Goal: Task Accomplishment & Management: Use online tool/utility

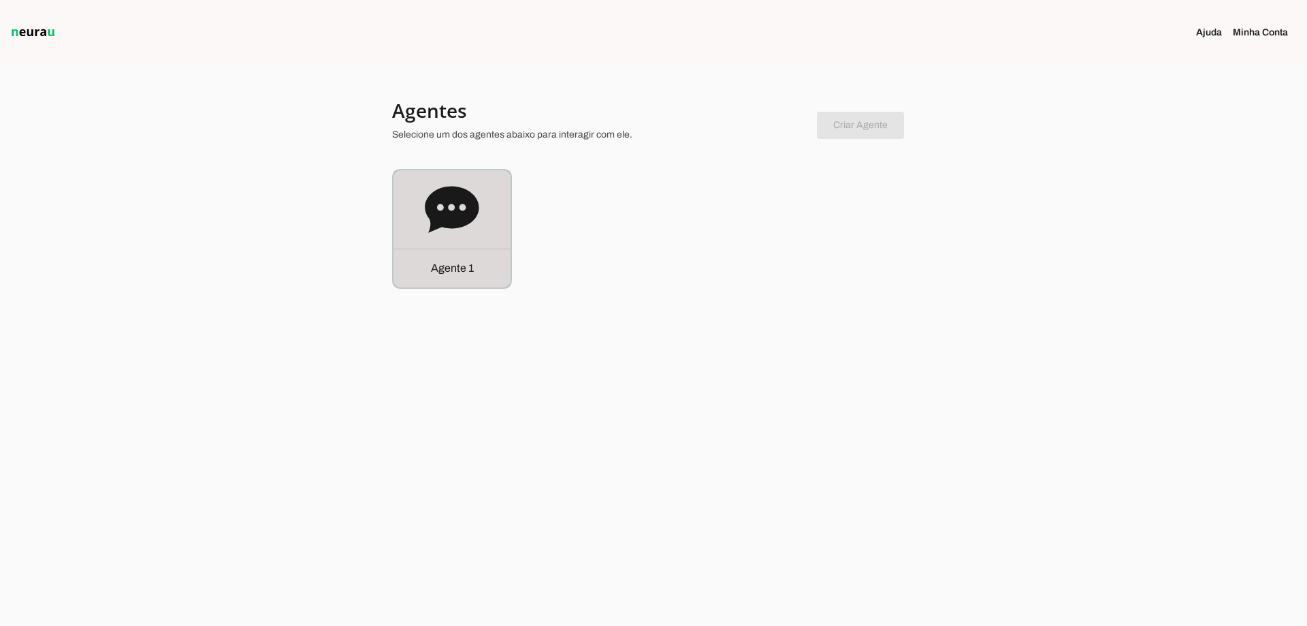
click at [426, 226] on icon at bounding box center [452, 209] width 54 height 54
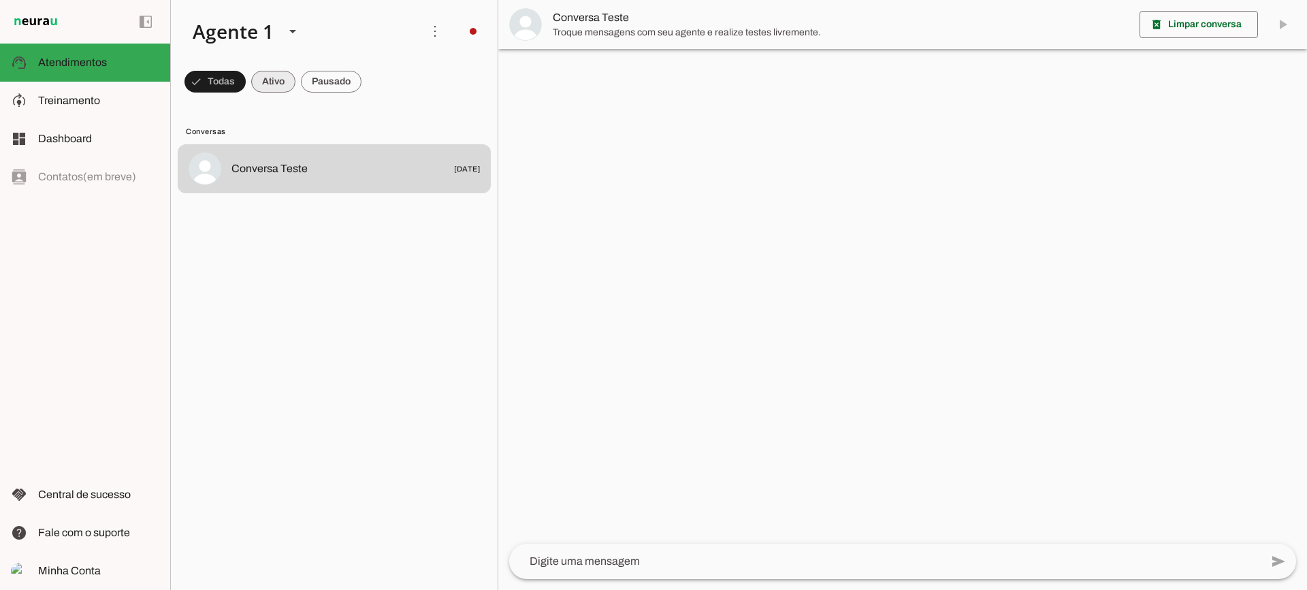
click at [293, 75] on span at bounding box center [273, 81] width 44 height 33
click at [331, 84] on span at bounding box center [331, 81] width 61 height 33
click at [268, 77] on span at bounding box center [261, 81] width 44 height 33
click at [350, 80] on span at bounding box center [331, 81] width 61 height 33
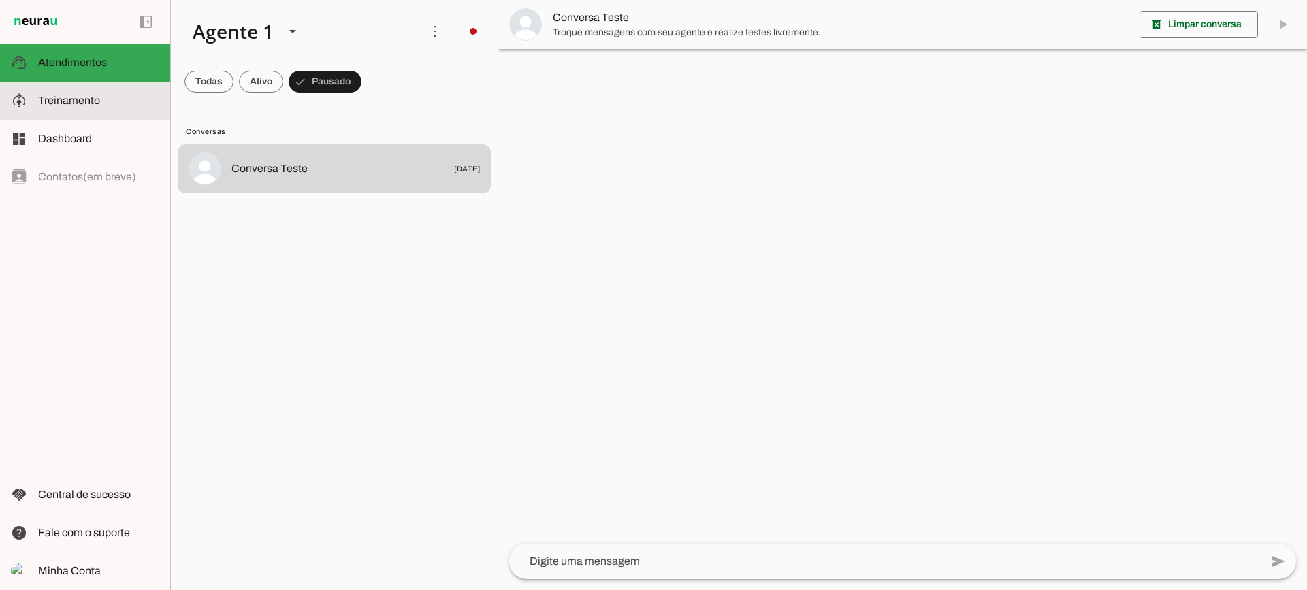
click at [116, 100] on slot at bounding box center [98, 101] width 121 height 16
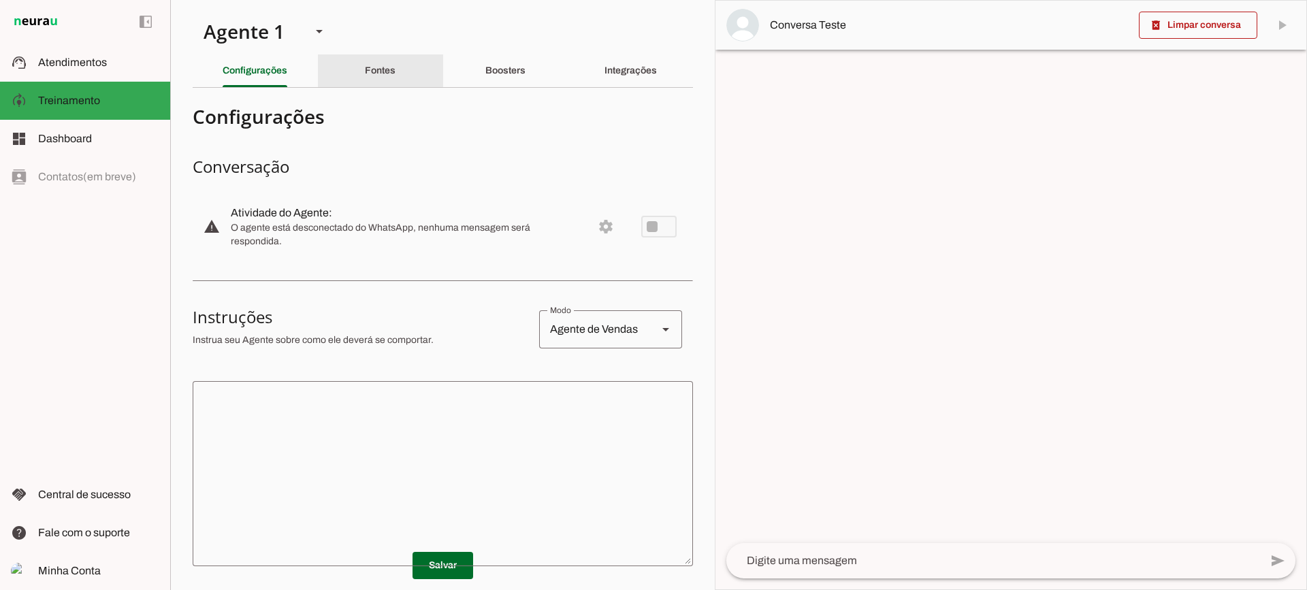
click at [383, 64] on div "Fontes" at bounding box center [380, 70] width 31 height 33
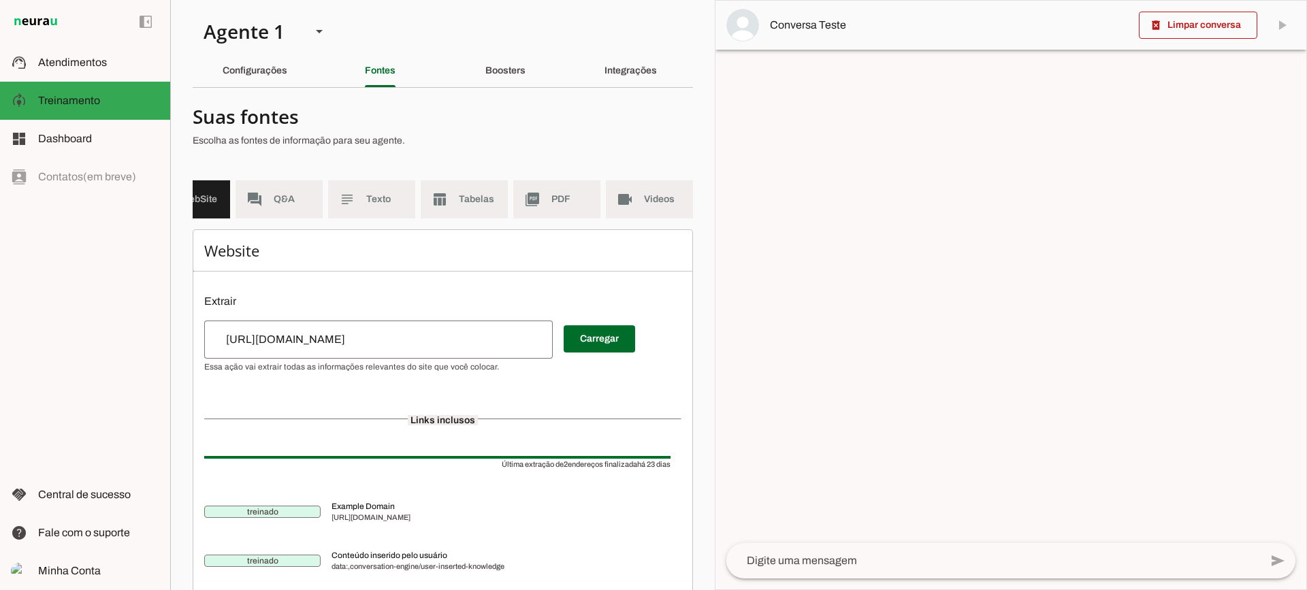
scroll to position [0, 60]
click at [385, 190] on md-item "subject Texto" at bounding box center [371, 199] width 87 height 38
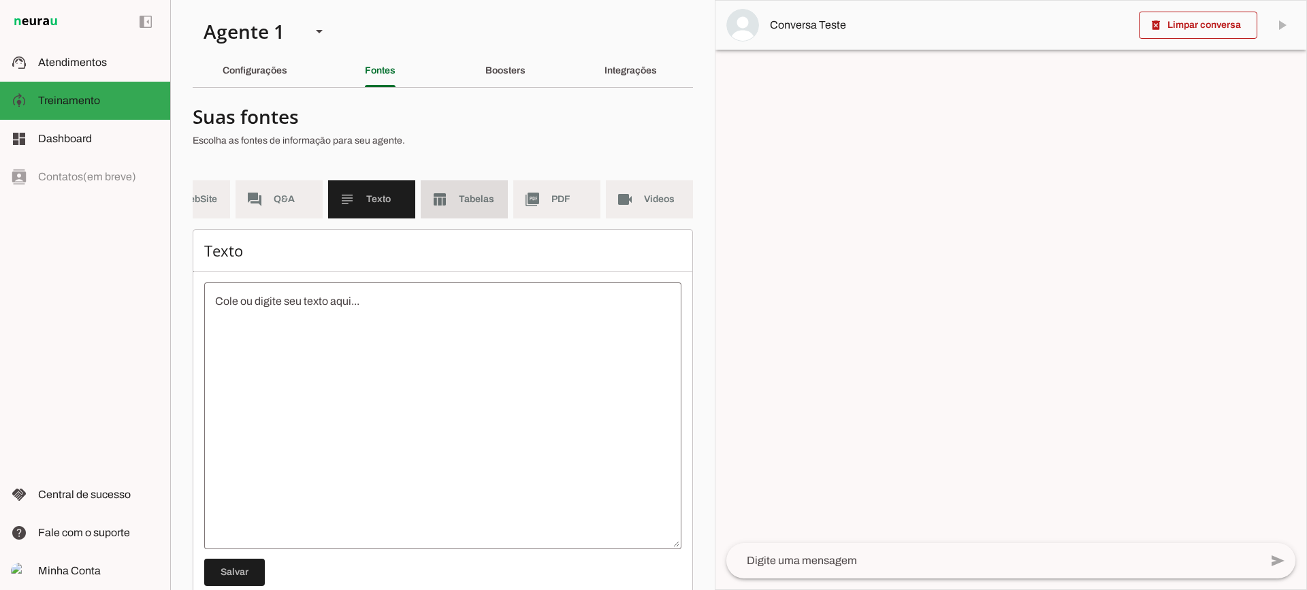
click at [433, 187] on md-item "table_chart Tabelas" at bounding box center [464, 199] width 87 height 38
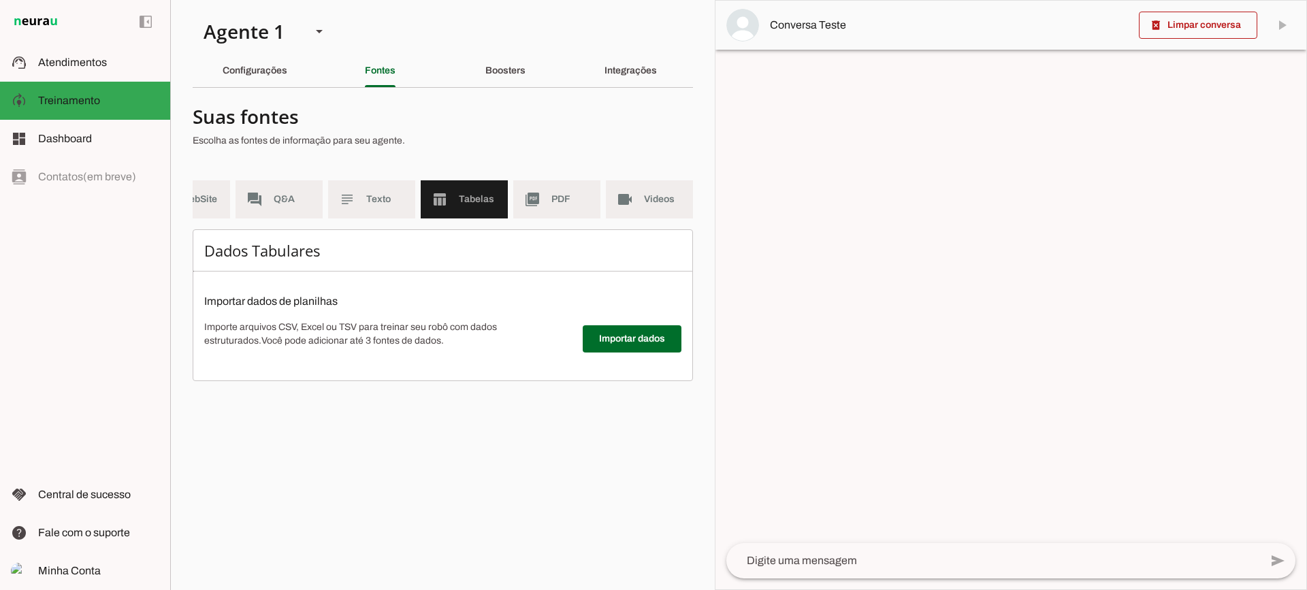
scroll to position [0, 50]
click at [552, 208] on md-item "picture_as_pdf PDF" at bounding box center [556, 199] width 87 height 38
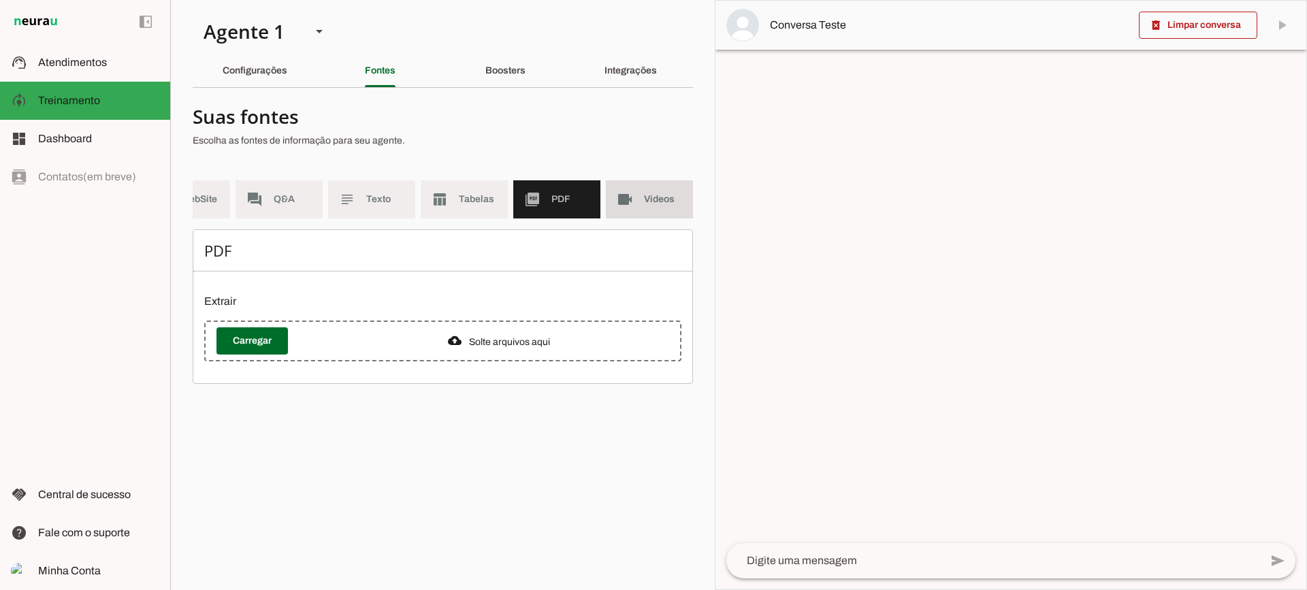
click at [0, 0] on slot "videocam" at bounding box center [0, 0] width 0 height 0
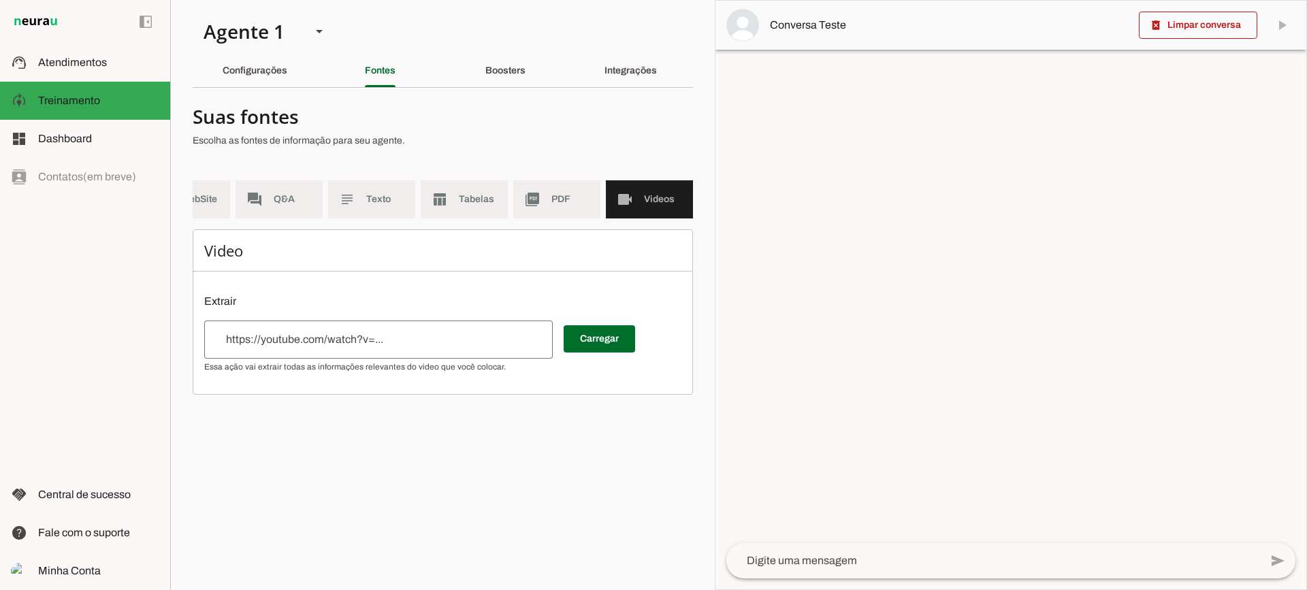
click at [570, 210] on md-item "picture_as_pdf PDF" at bounding box center [556, 199] width 87 height 38
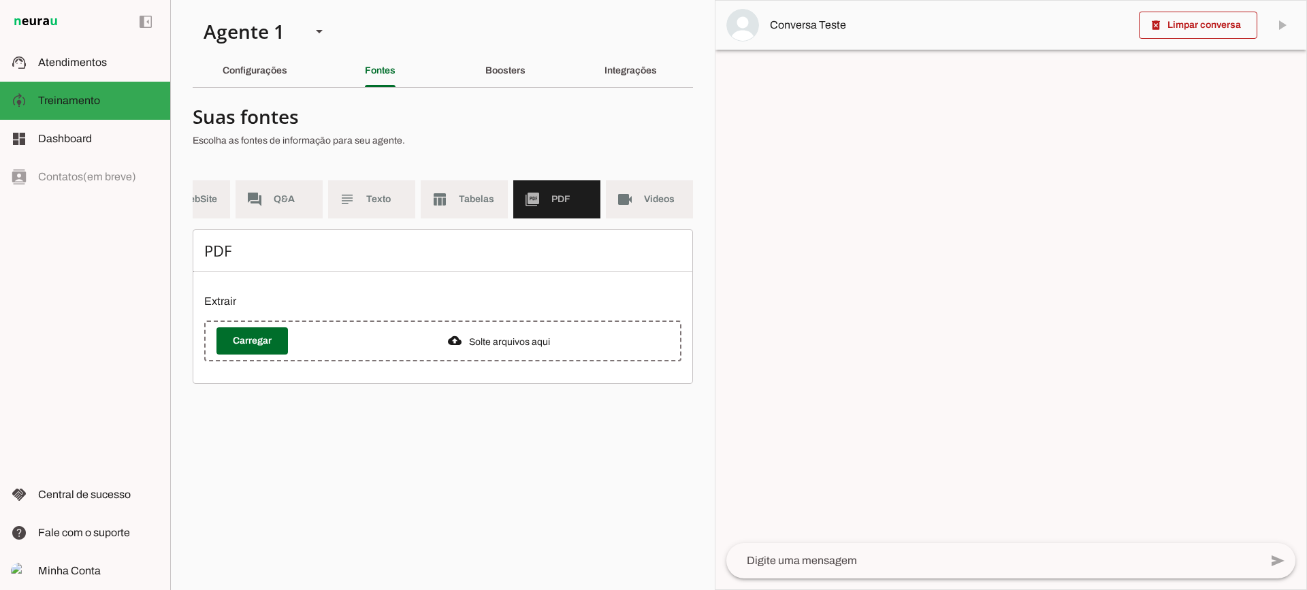
click at [522, 89] on section "Agente 1 Criar Agente Você atingiu o limite de IAs Neurau permitidas. Atualize …" at bounding box center [442, 295] width 545 height 590
click at [519, 76] on div "Boosters" at bounding box center [505, 70] width 40 height 33
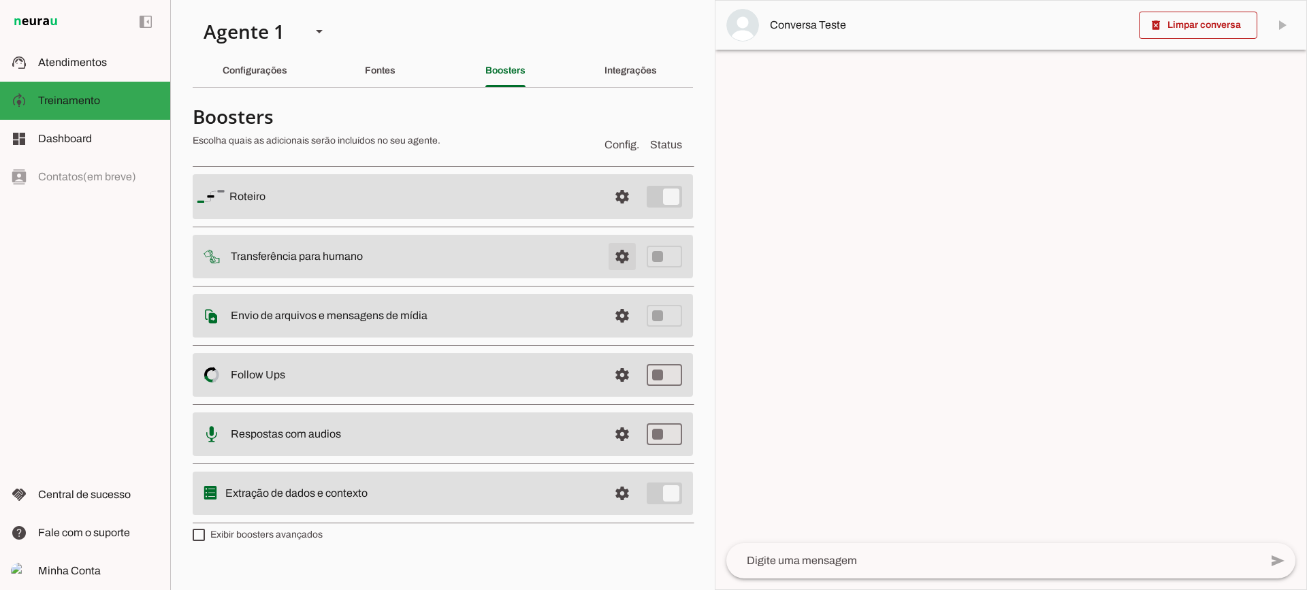
click at [615, 251] on span at bounding box center [622, 256] width 33 height 33
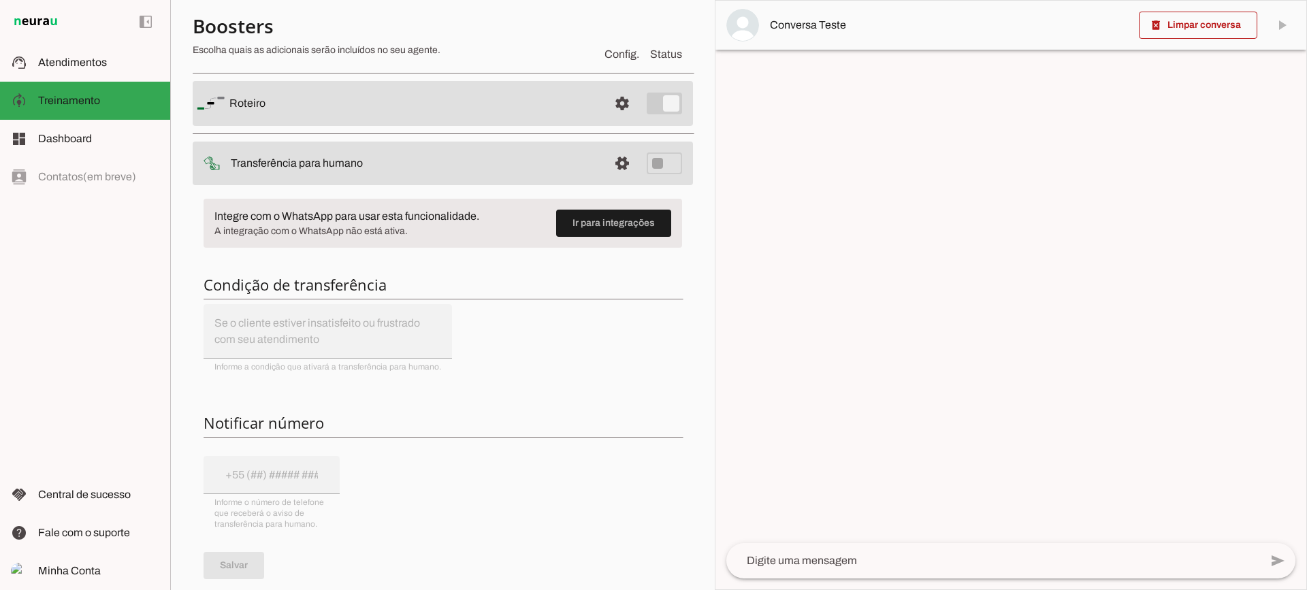
scroll to position [68, 0]
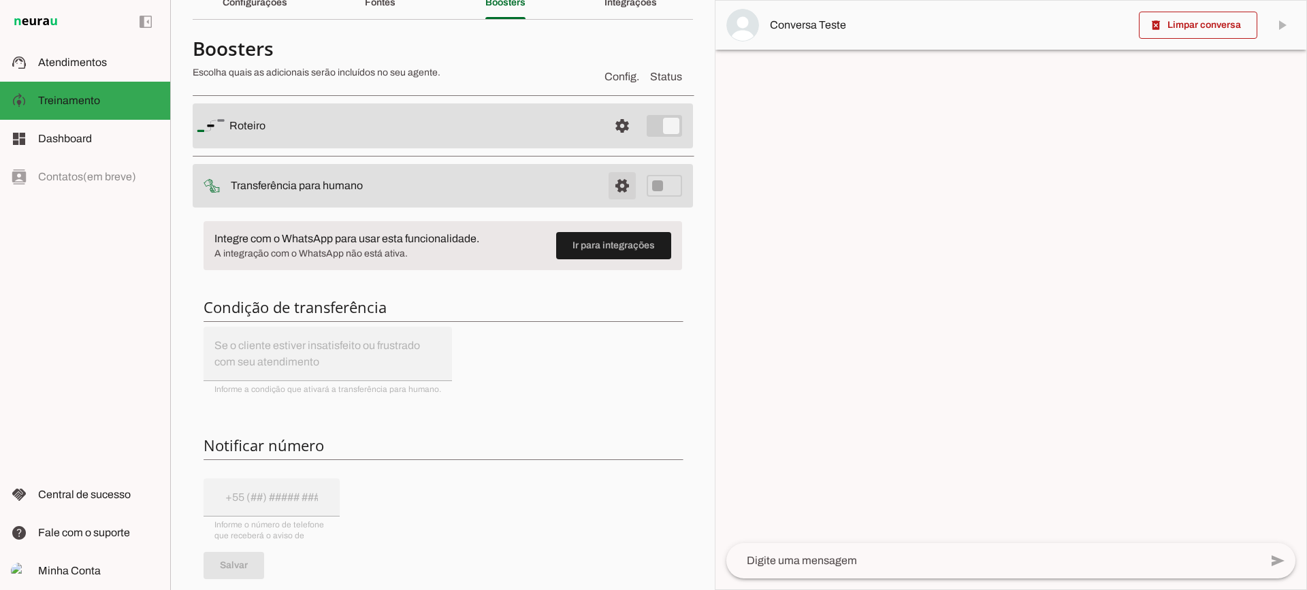
click at [608, 172] on span at bounding box center [622, 186] width 33 height 33
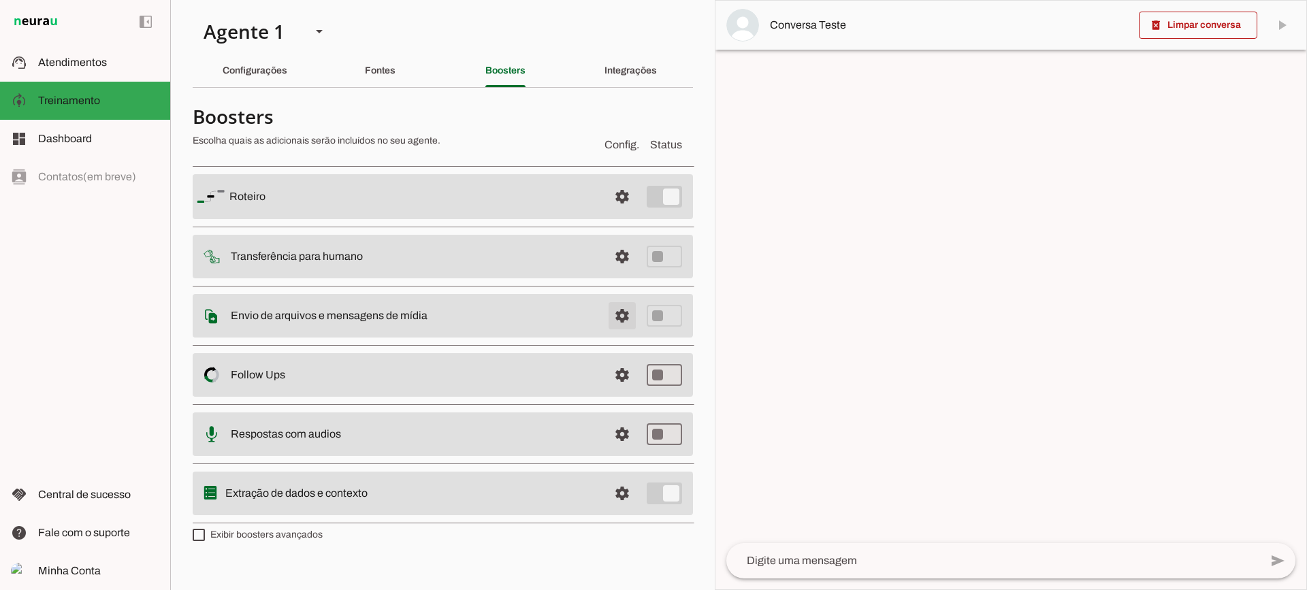
click at [611, 312] on span at bounding box center [622, 316] width 33 height 33
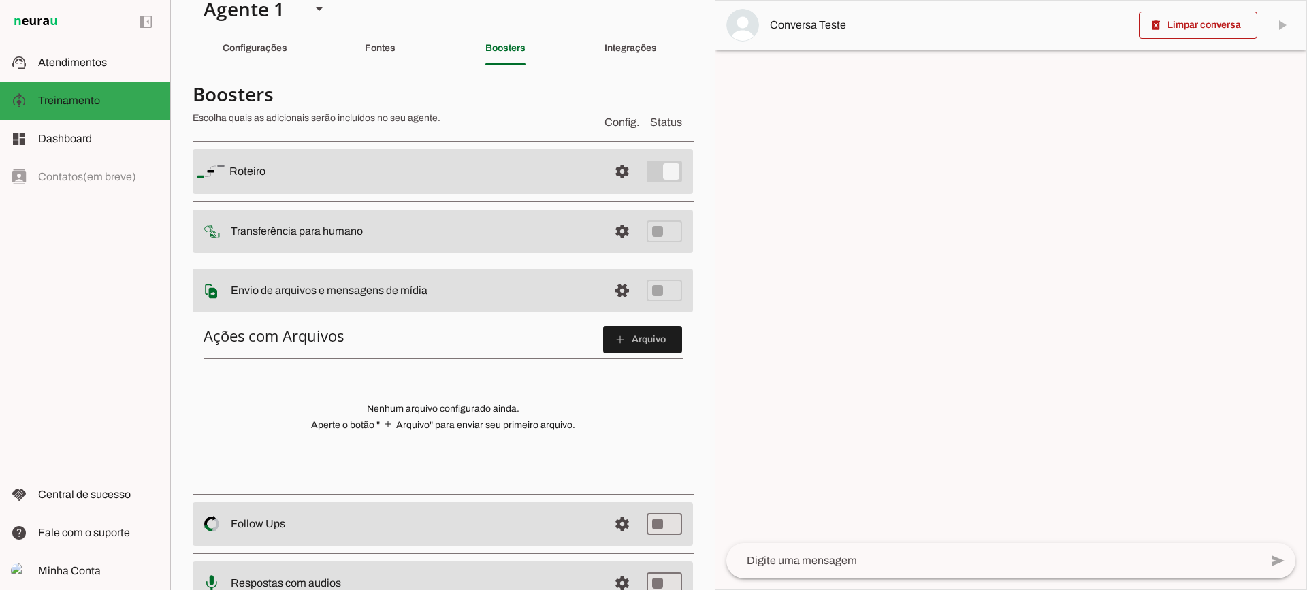
scroll to position [7, 0]
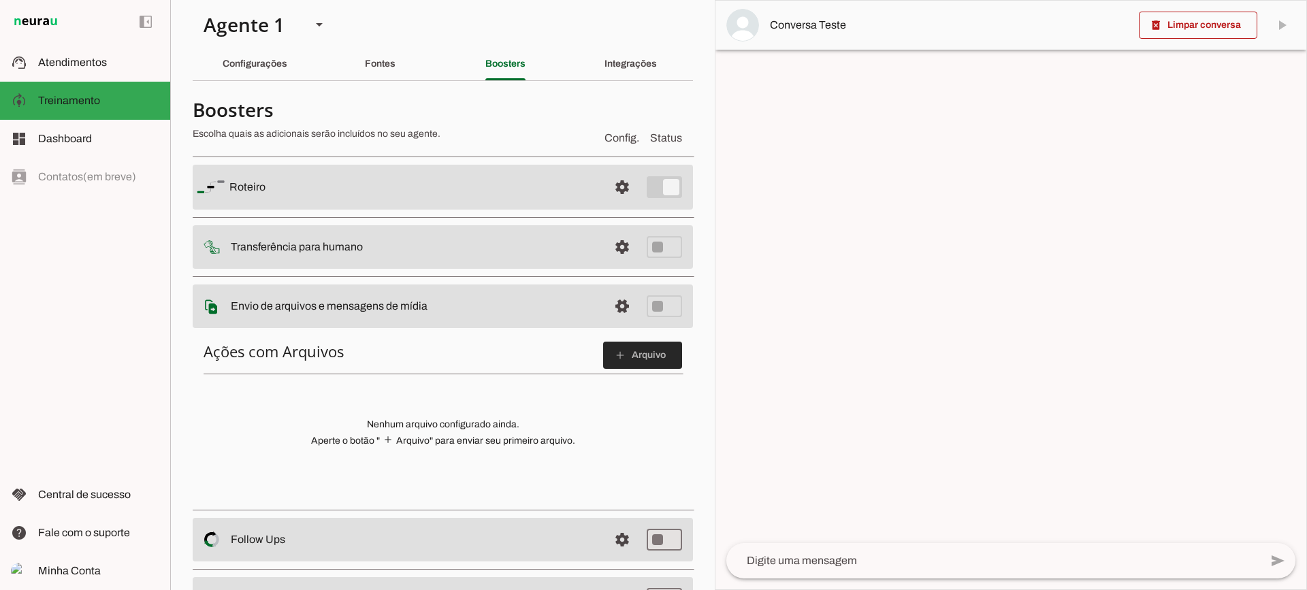
click at [637, 363] on span at bounding box center [642, 355] width 79 height 33
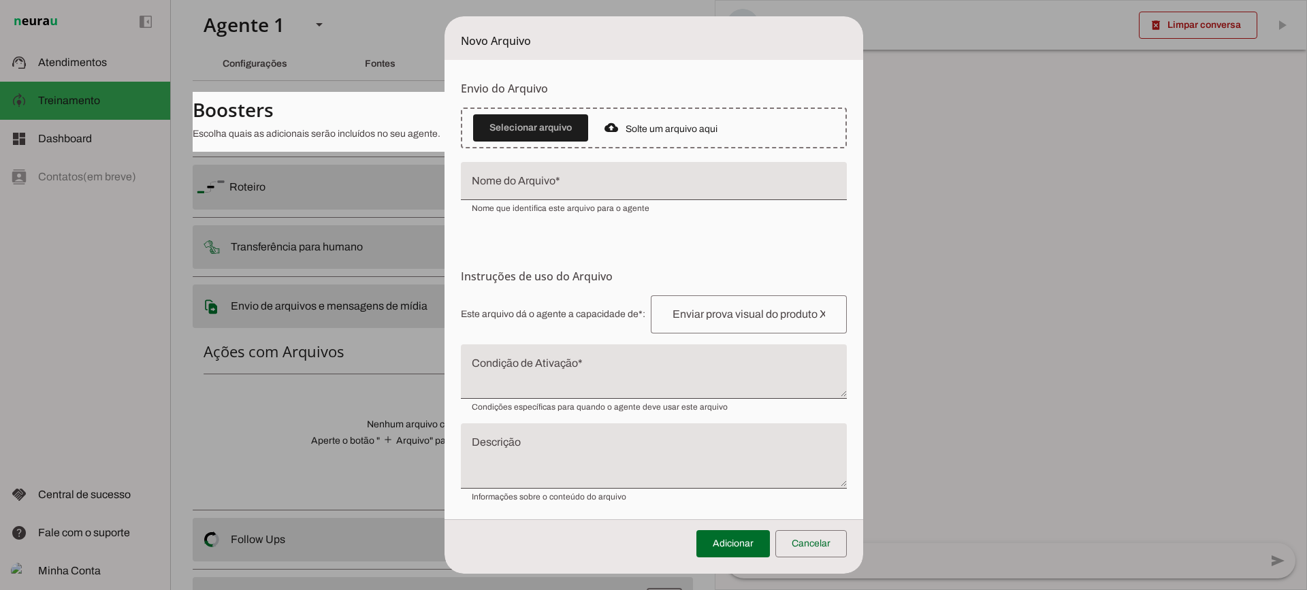
click at [577, 376] on textarea "Condição de Ativação" at bounding box center [654, 377] width 386 height 33
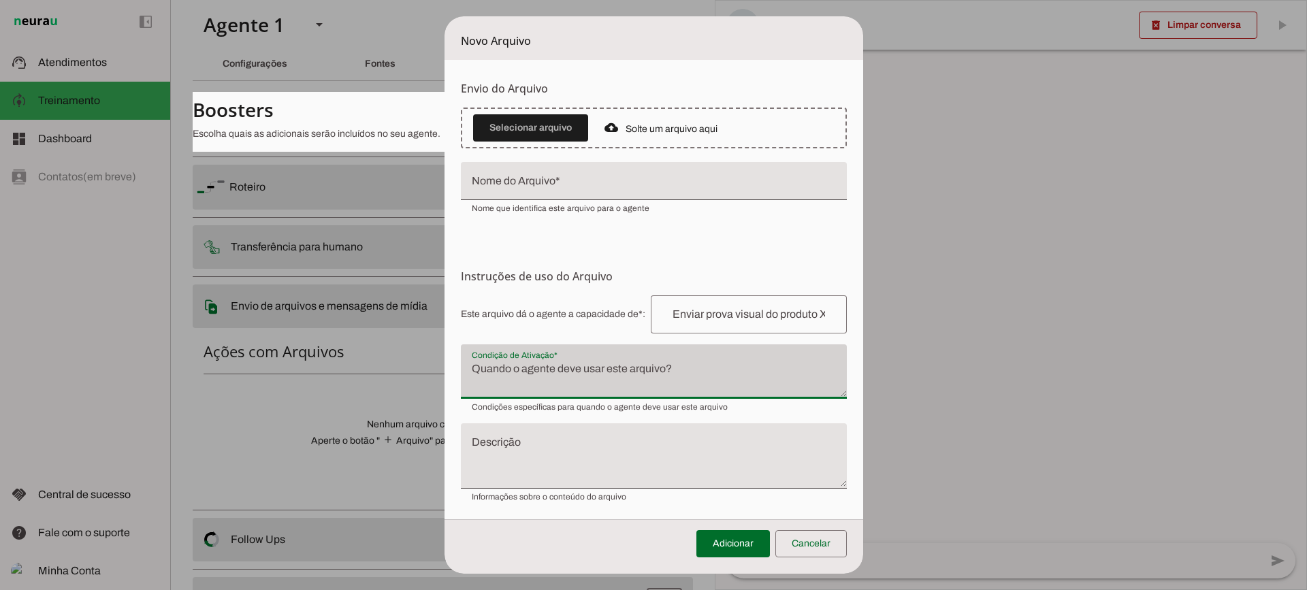
click at [528, 357] on div at bounding box center [654, 371] width 386 height 54
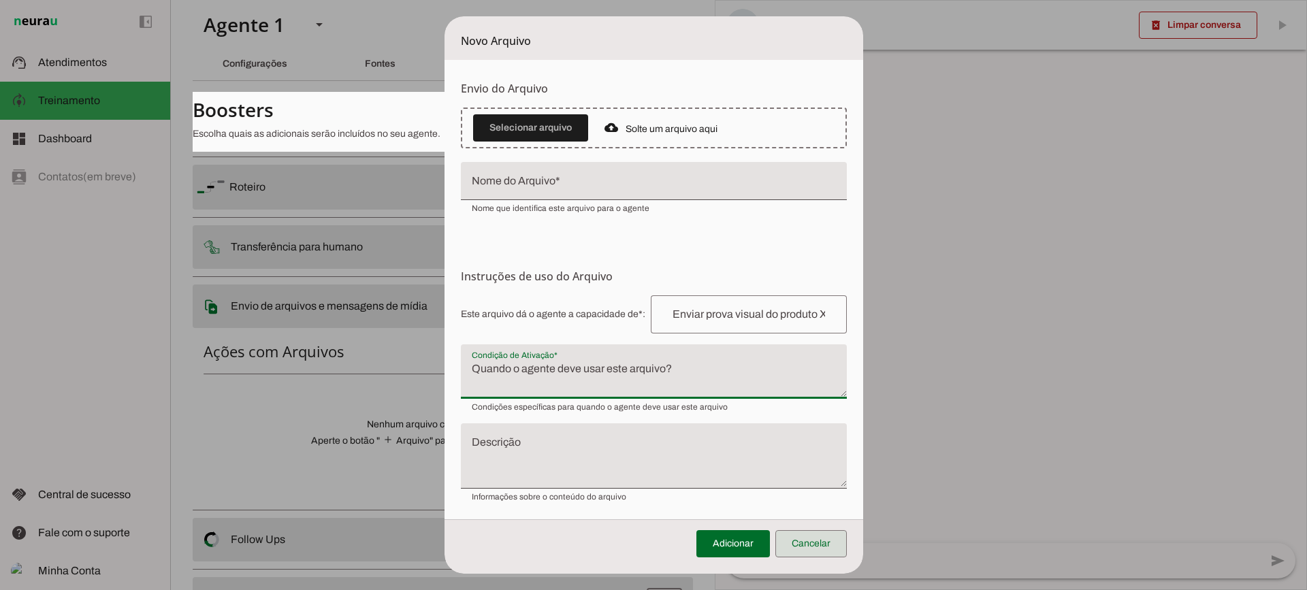
click at [820, 549] on span at bounding box center [810, 544] width 71 height 33
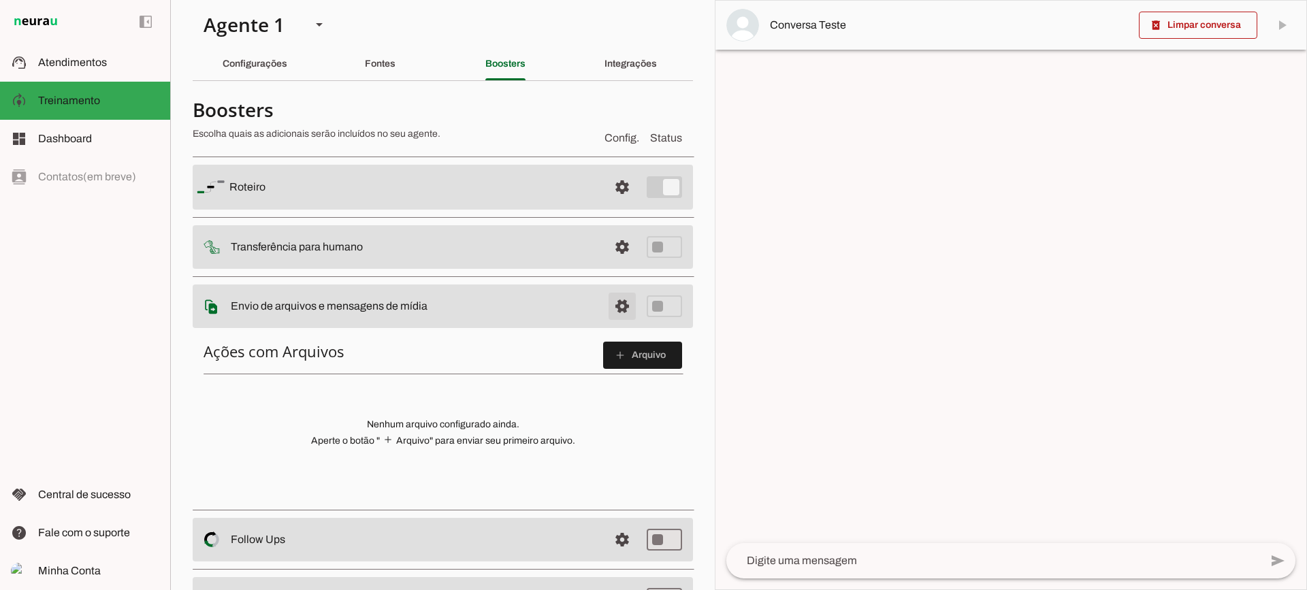
click at [606, 308] on span at bounding box center [622, 306] width 33 height 33
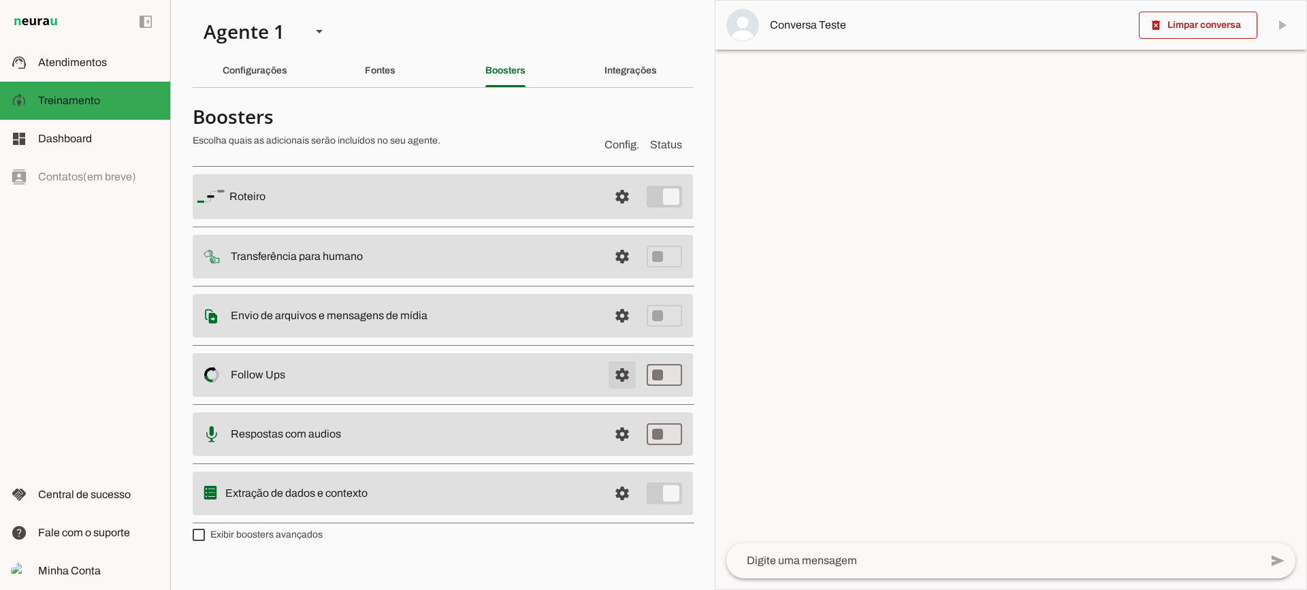
click at [611, 364] on span at bounding box center [622, 375] width 33 height 33
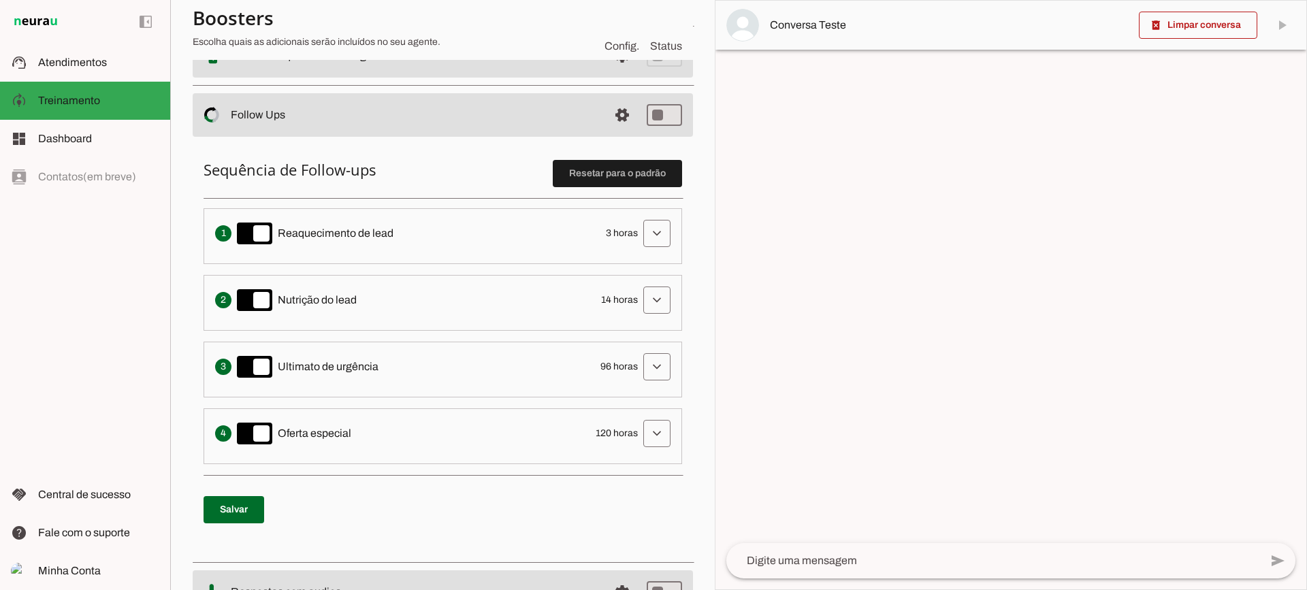
scroll to position [272, 0]
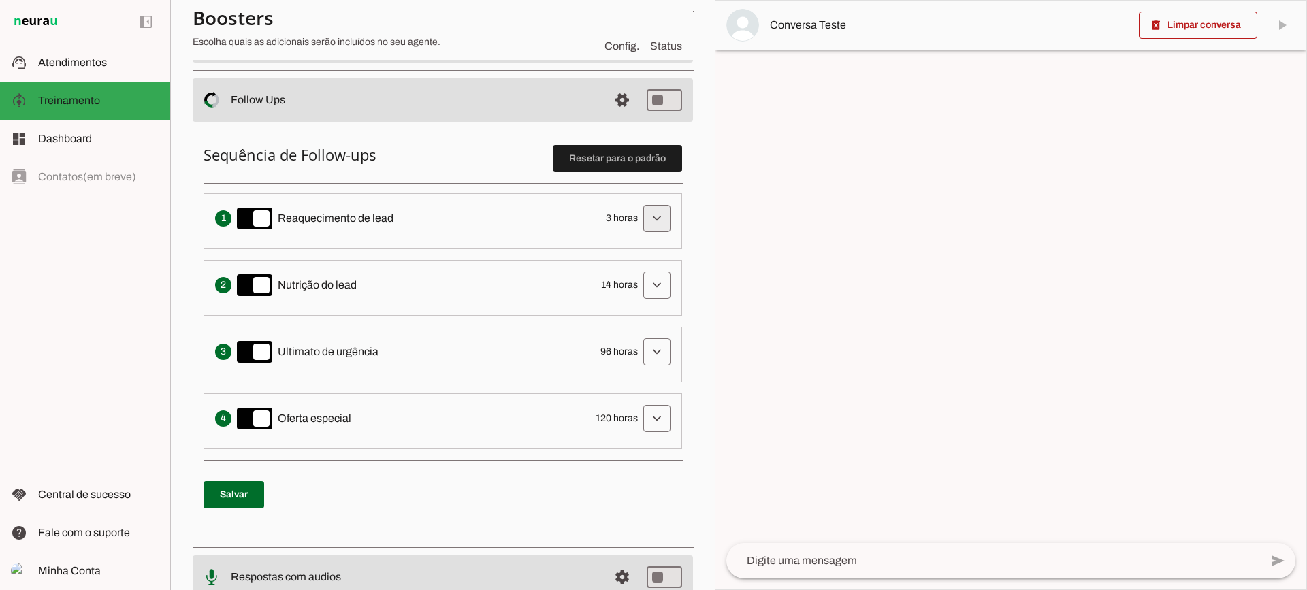
click at [641, 224] on span at bounding box center [657, 218] width 33 height 33
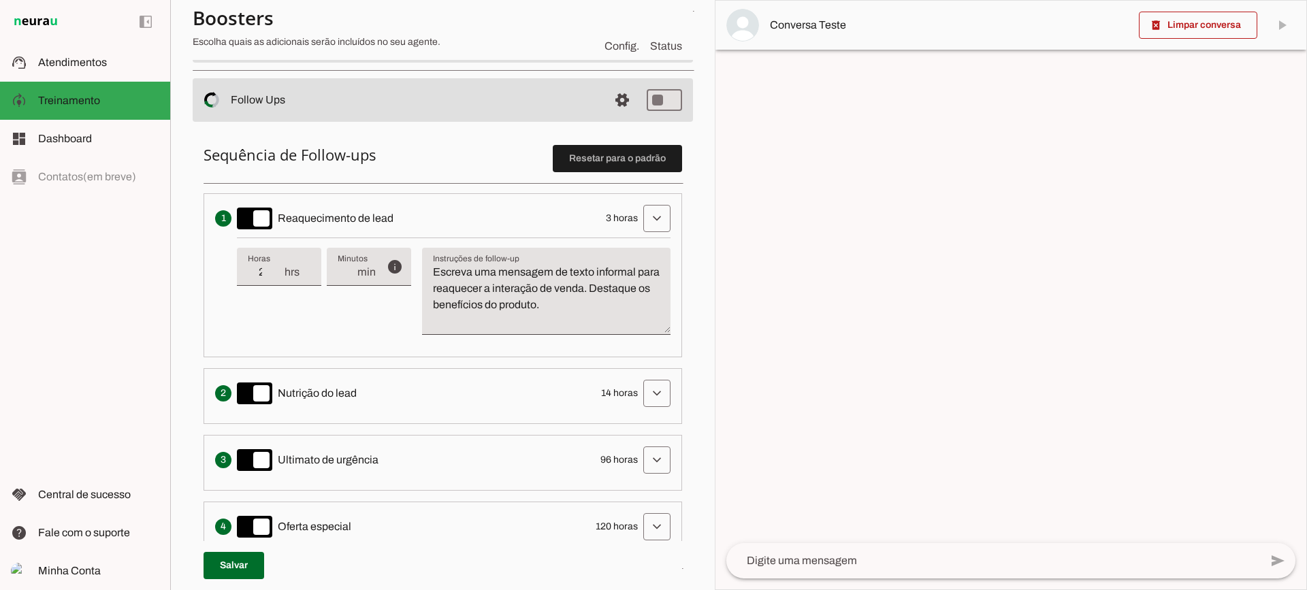
type input "2"
type md-filled-text-field "2"
click at [280, 276] on input "2" at bounding box center [265, 272] width 35 height 16
type input "1"
type md-filled-text-field "1"
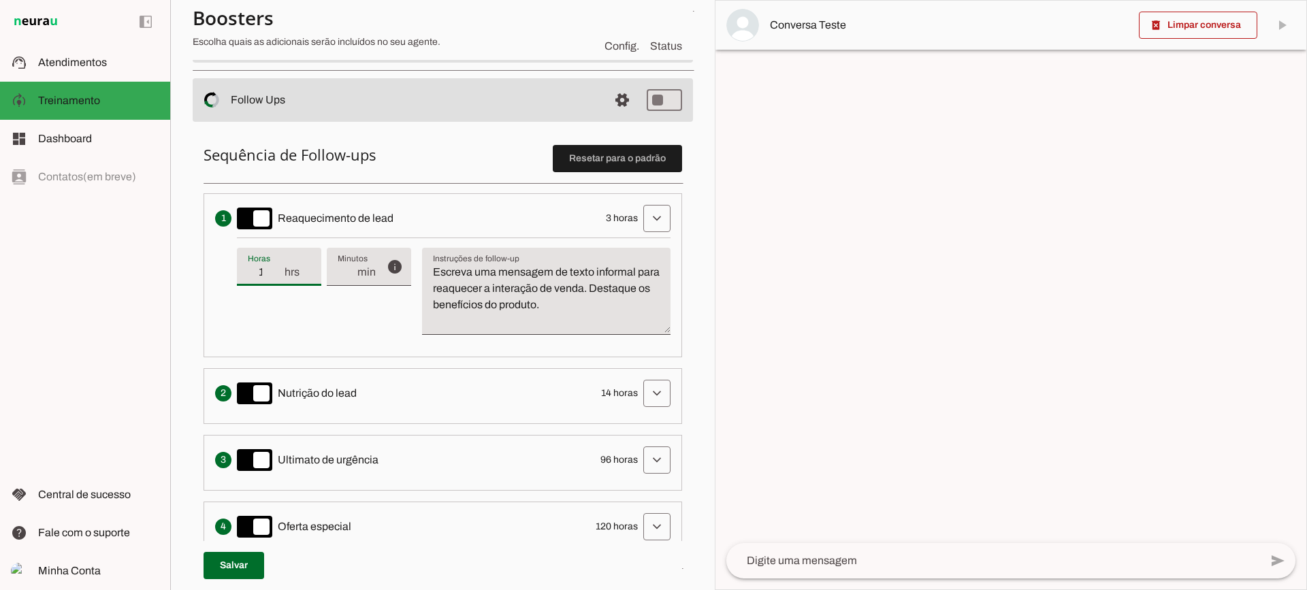
click at [280, 276] on input "1" at bounding box center [265, 272] width 35 height 16
type input "2"
type md-filled-text-field "2"
click at [280, 269] on input "2" at bounding box center [265, 272] width 35 height 16
type input "3"
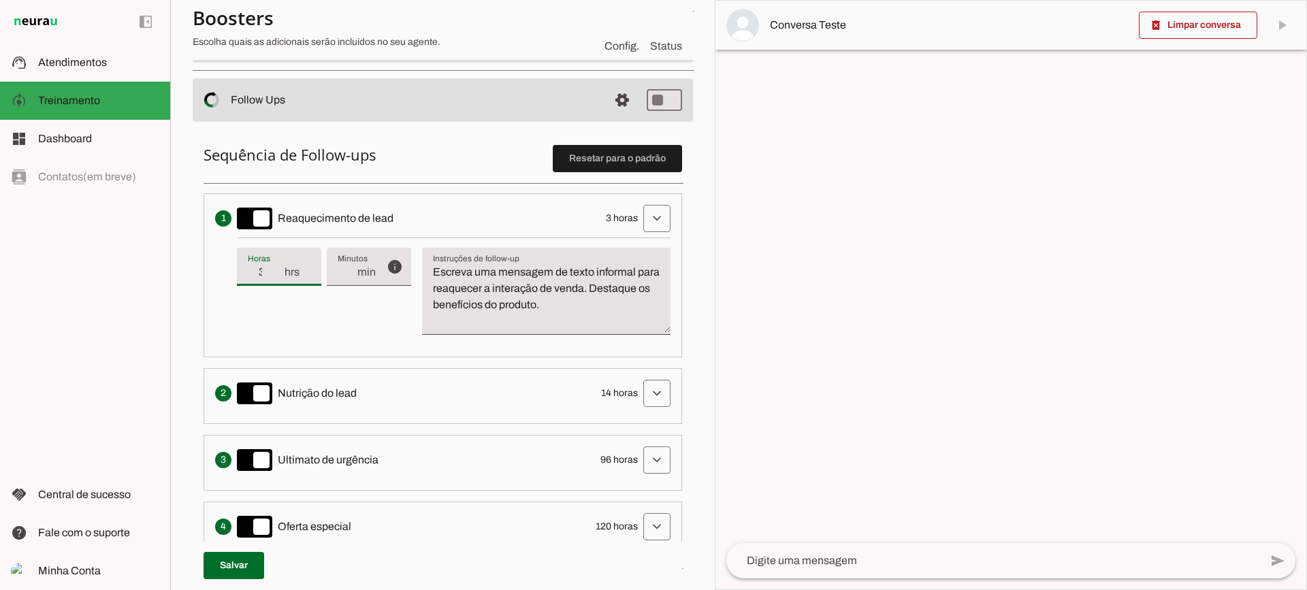
type md-filled-text-field "3"
click at [280, 269] on input "3" at bounding box center [265, 272] width 35 height 16
type input "4"
type md-filled-text-field "4"
click at [280, 269] on input "4" at bounding box center [265, 272] width 35 height 16
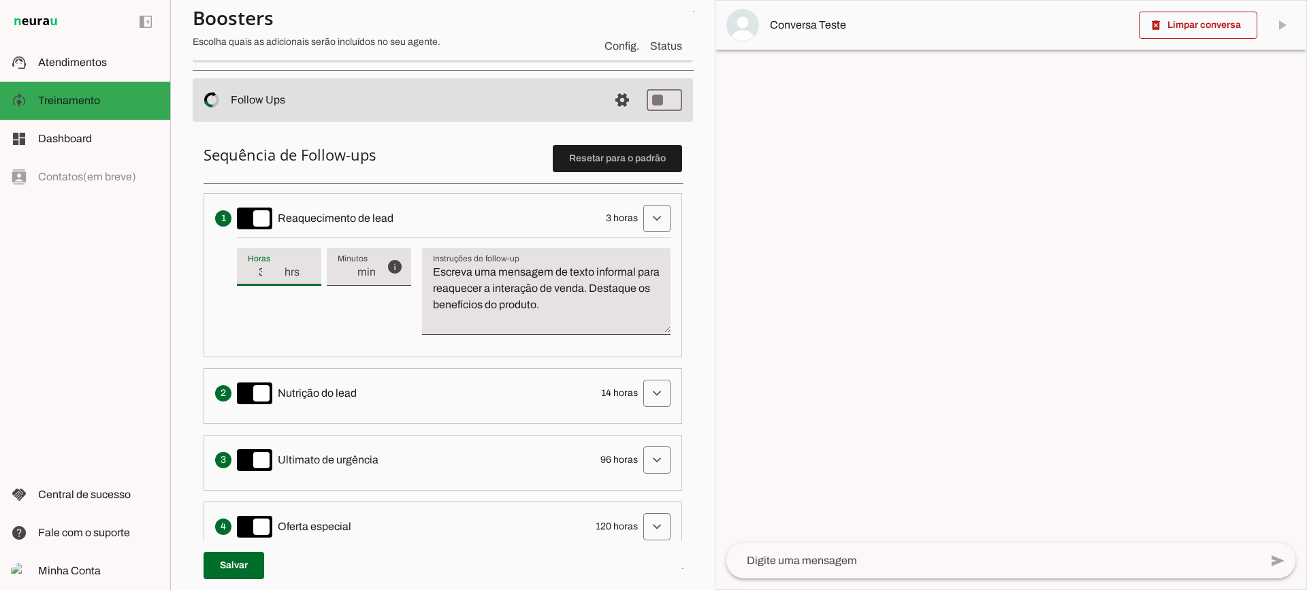
type input "3"
type md-filled-text-field "3"
click at [280, 276] on input "3" at bounding box center [265, 272] width 35 height 16
click at [570, 291] on textarea "Escreva uma mensagem de texto informal para reaquecer a interação de venda. Des…" at bounding box center [546, 296] width 248 height 65
drag, startPoint x: 611, startPoint y: 305, endPoint x: 408, endPoint y: 250, distance: 210.2
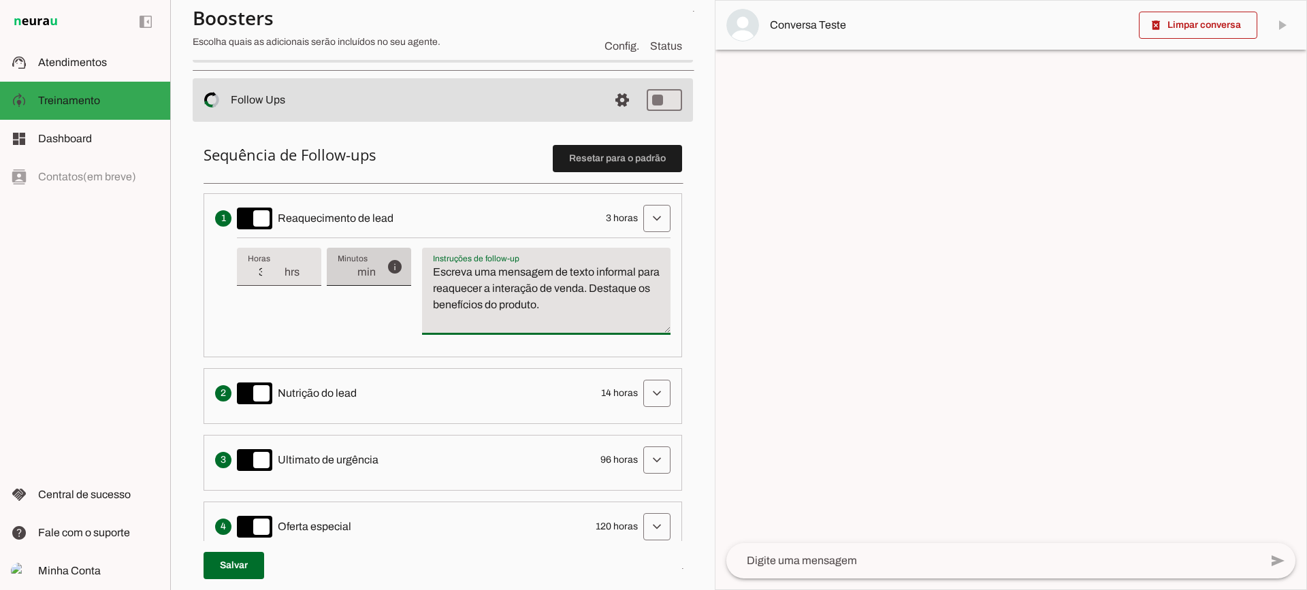
click at [408, 250] on div "info Tempo de atraso / inatividade O tempo de atraso é o tempo de inatividade d…" at bounding box center [454, 292] width 434 height 108
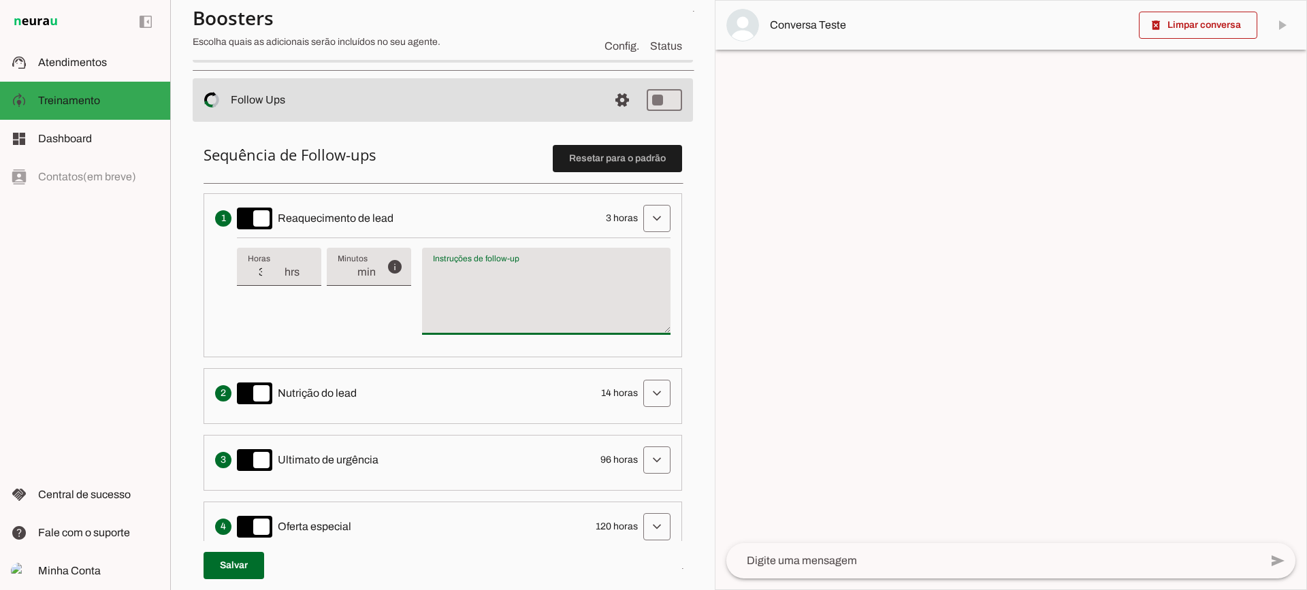
type textarea "Escreva uma mensagem de texto informal para reaquecer a interação de venda. Des…"
click at [538, 295] on textarea "Escreva uma mensagem de texto informal para reaquecer a interação de venda. Des…" at bounding box center [546, 296] width 248 height 65
type input "2"
type md-filled-text-field "2"
click at [273, 275] on input "2" at bounding box center [265, 272] width 35 height 16
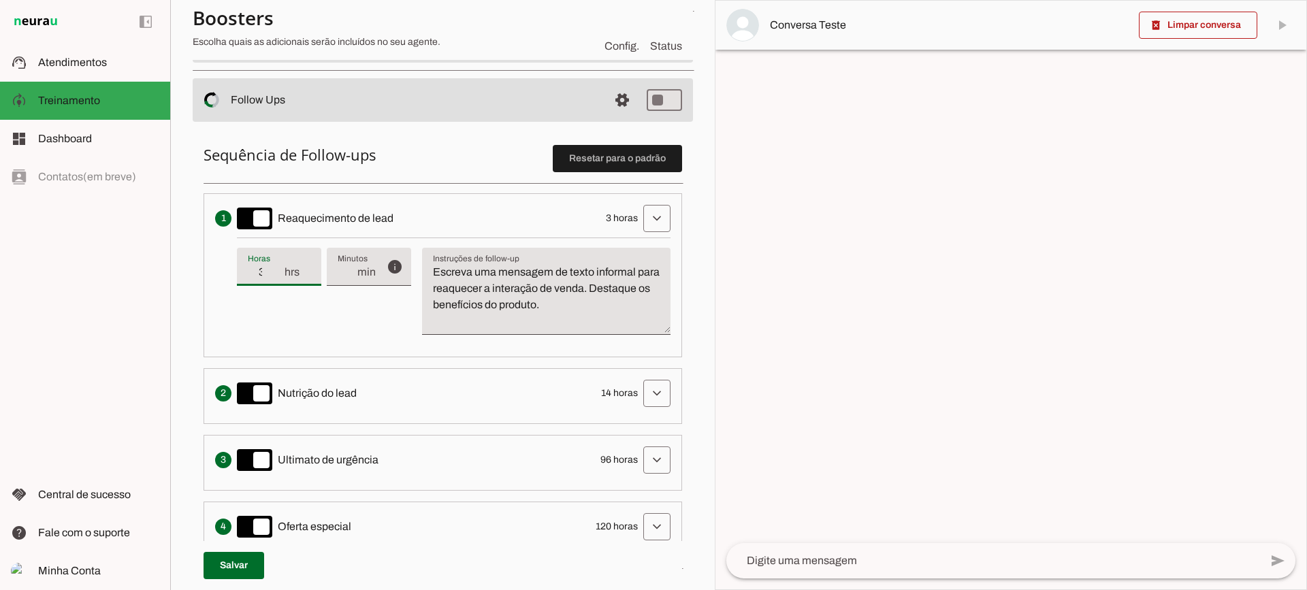
type input "3"
type md-filled-text-field "3"
click at [279, 271] on input "3" at bounding box center [265, 272] width 35 height 16
click at [656, 214] on span at bounding box center [657, 218] width 33 height 33
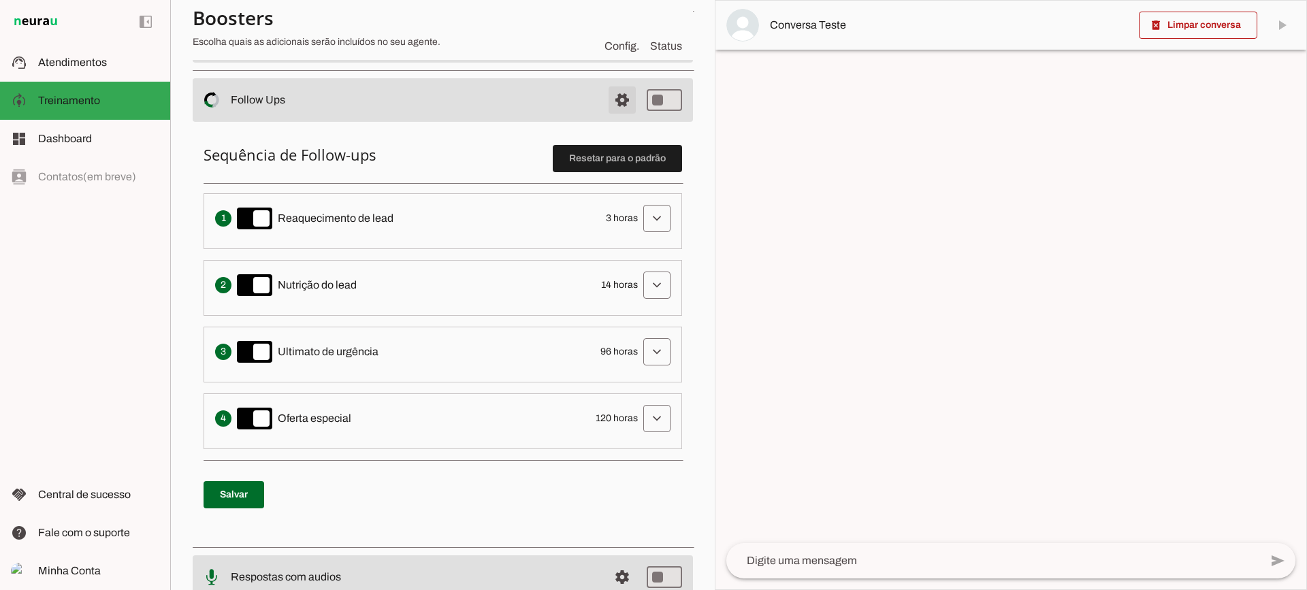
click at [618, 103] on span at bounding box center [622, 100] width 33 height 33
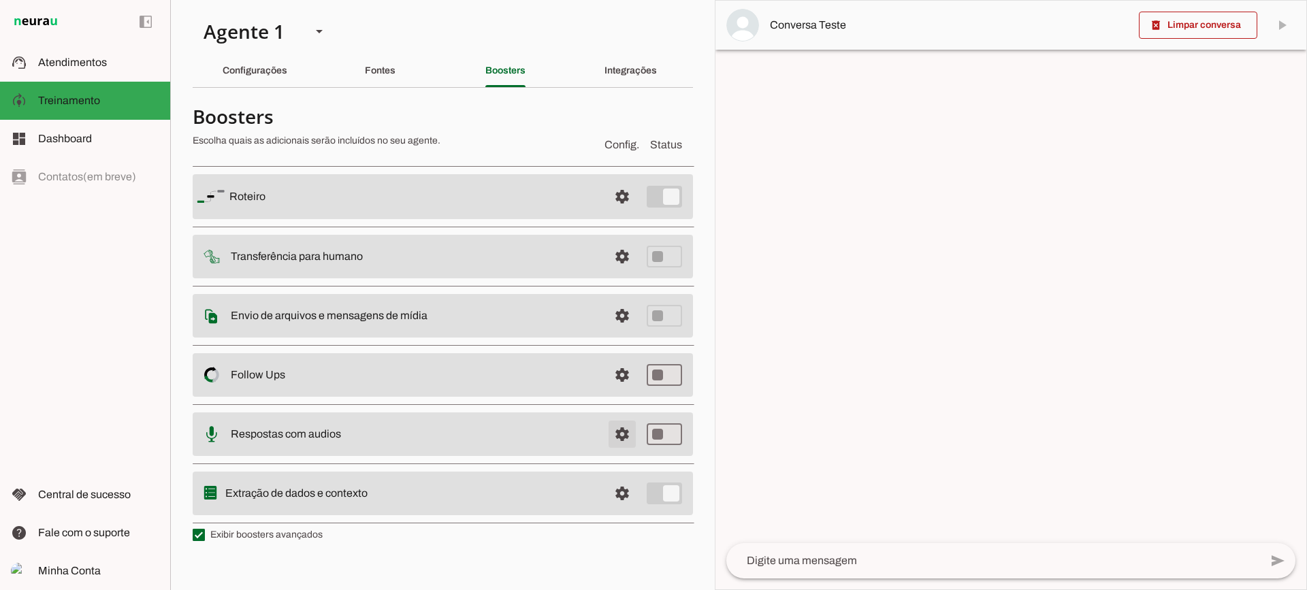
click at [626, 427] on span at bounding box center [622, 434] width 33 height 33
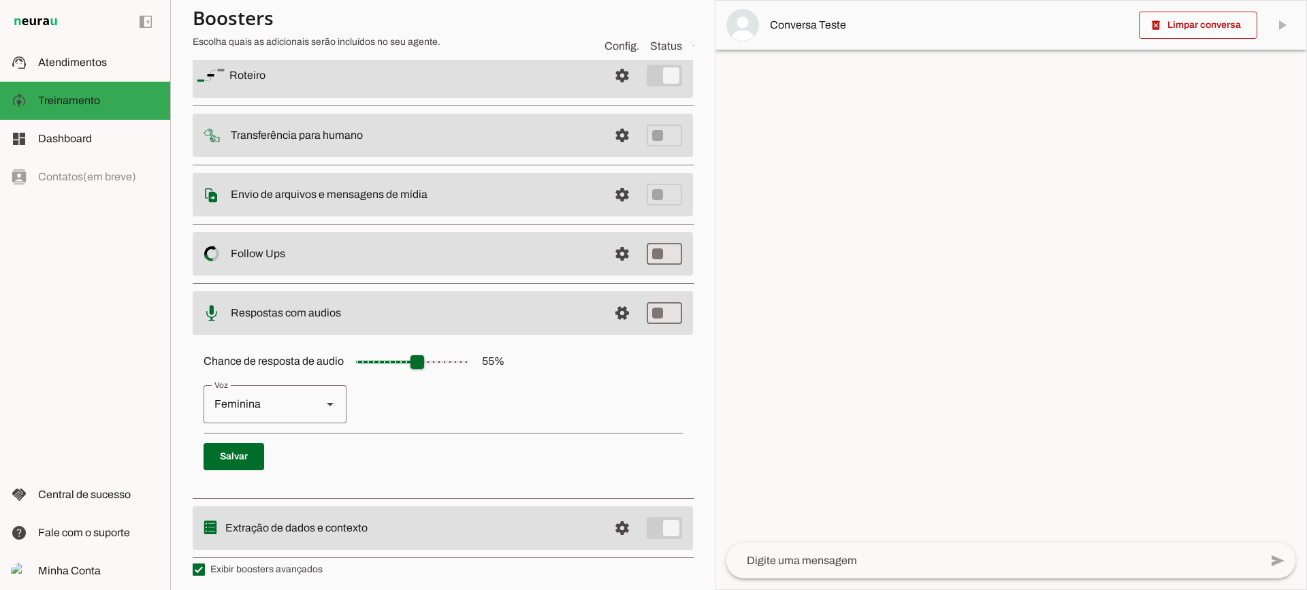
scroll to position [125, 0]
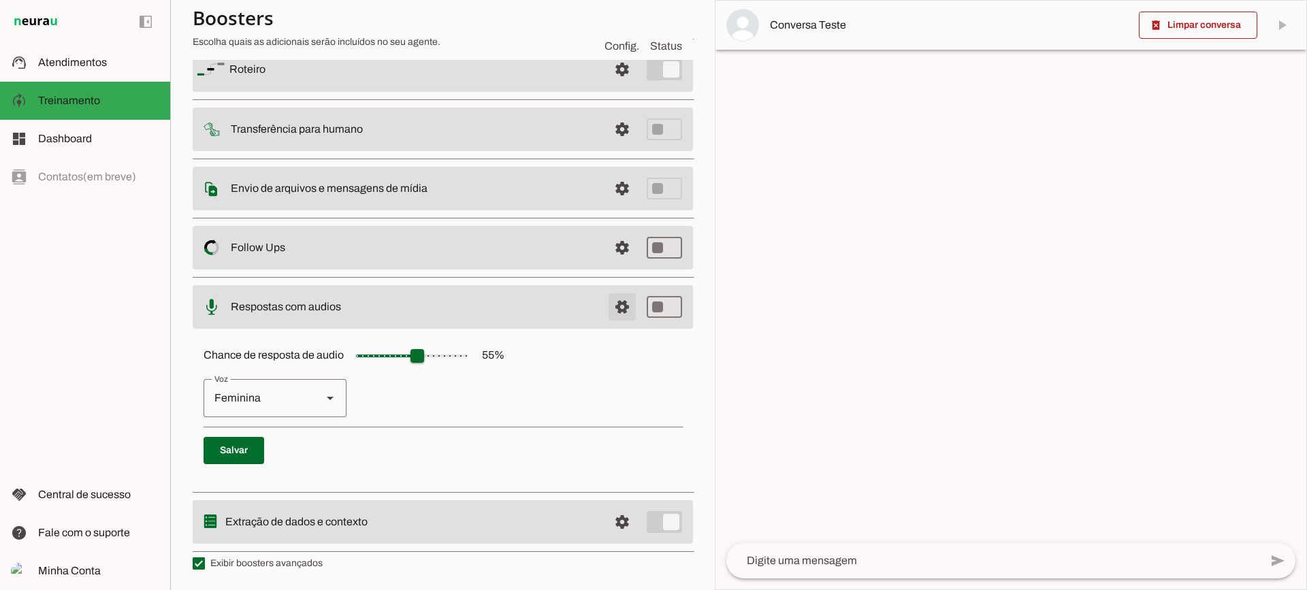
click at [606, 315] on span at bounding box center [622, 307] width 33 height 33
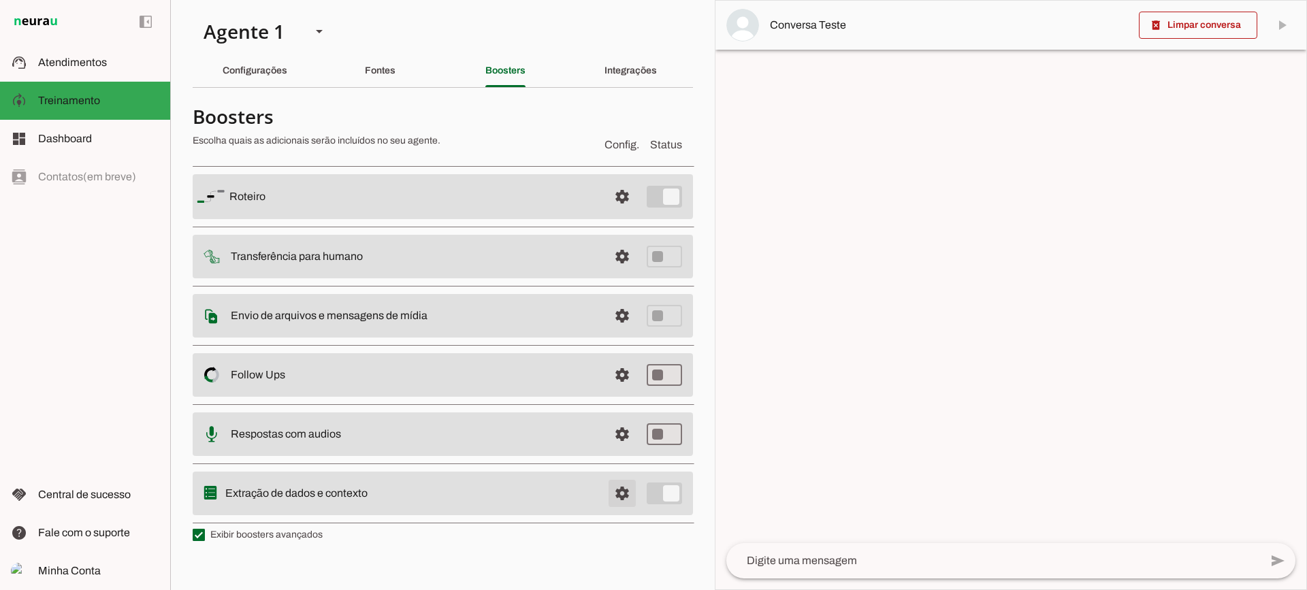
click at [617, 495] on span at bounding box center [622, 493] width 33 height 33
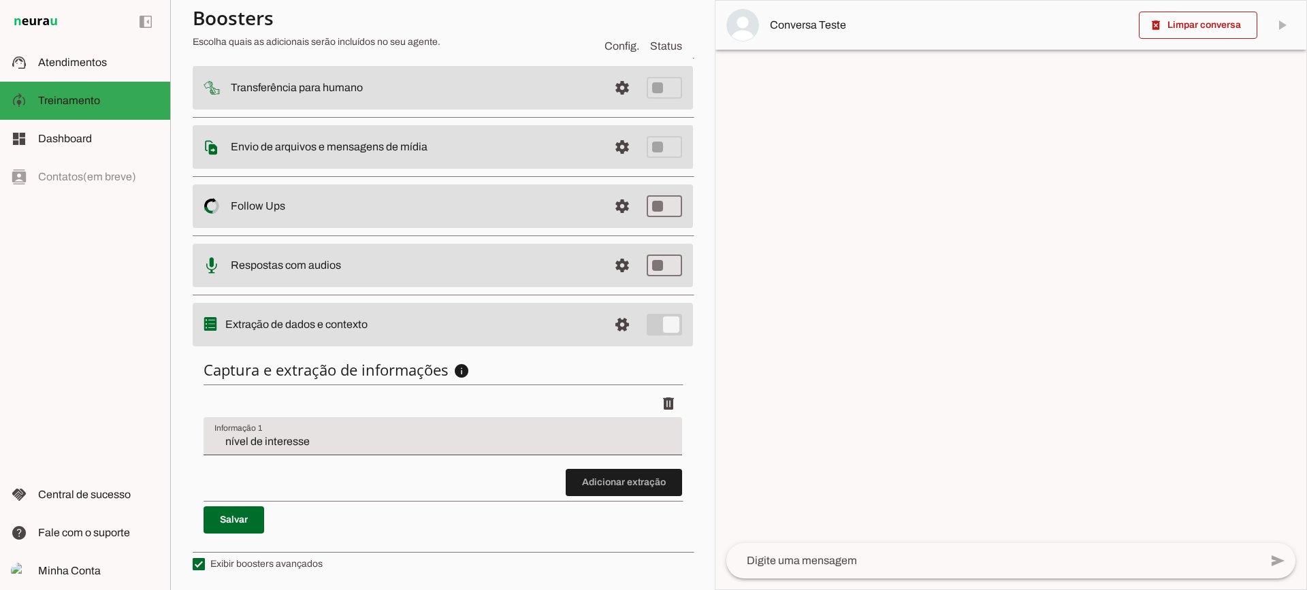
scroll to position [167, 0]
click at [568, 477] on span at bounding box center [624, 482] width 116 height 33
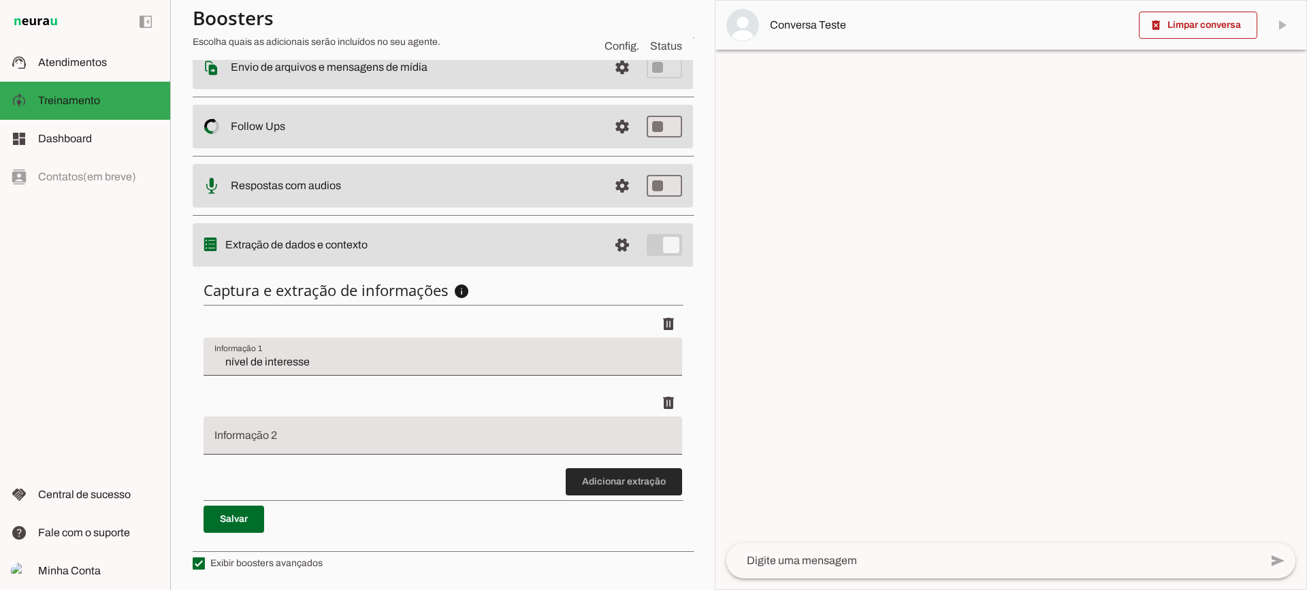
click at [607, 471] on span at bounding box center [624, 482] width 116 height 33
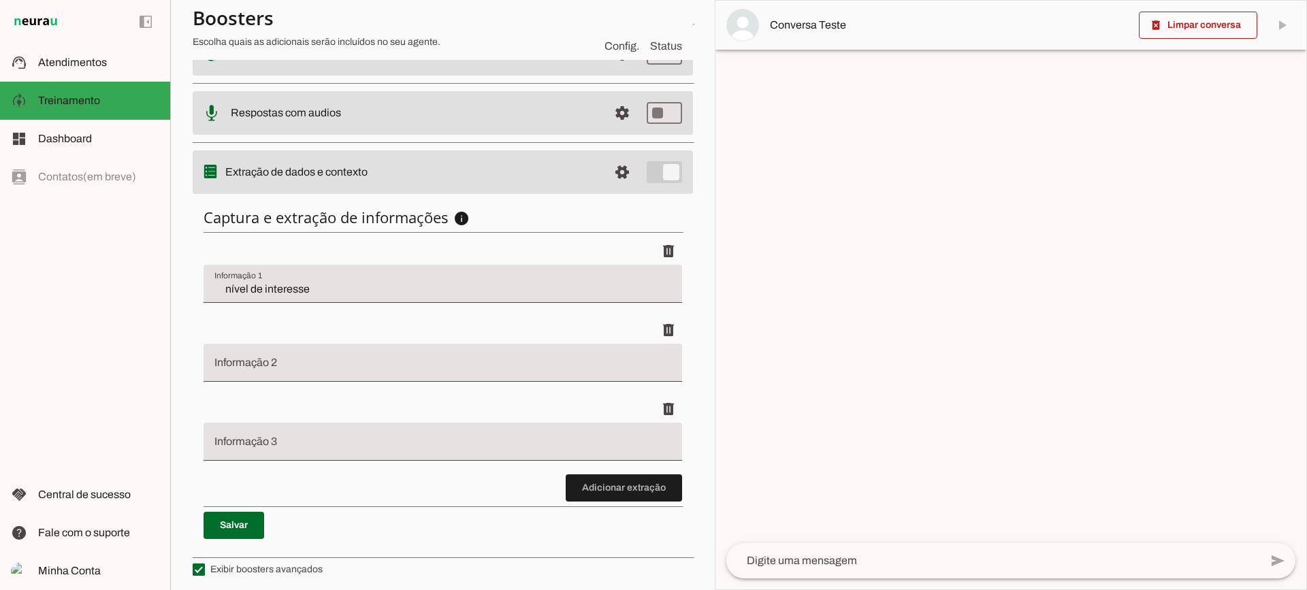
scroll to position [325, 0]
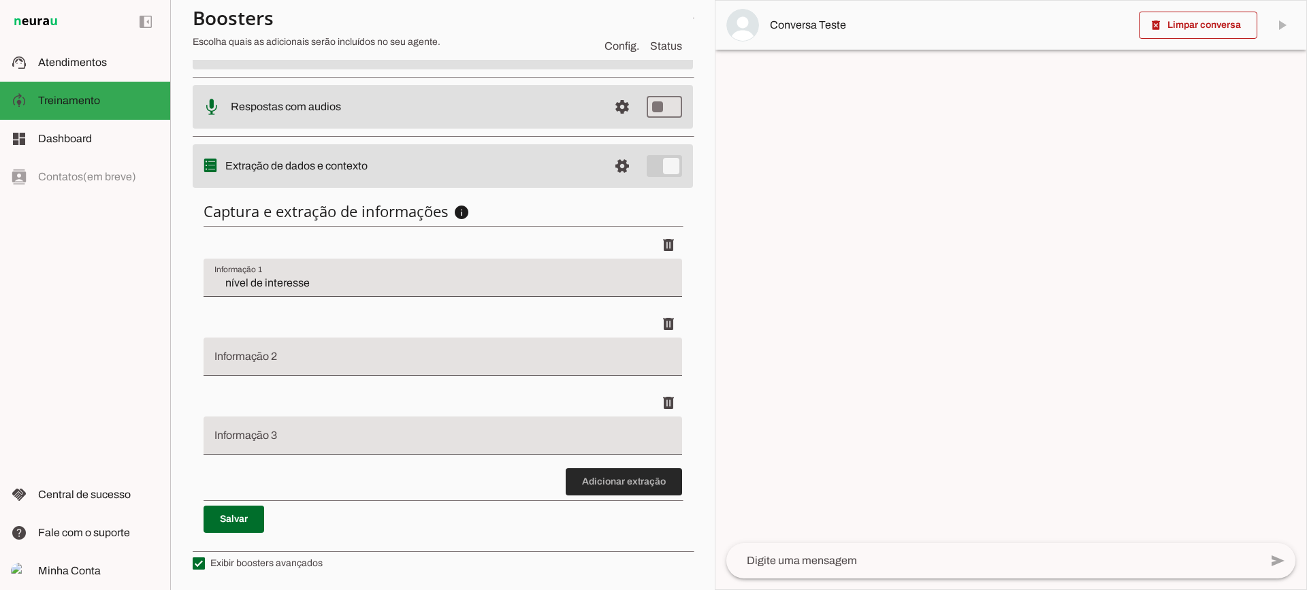
click at [639, 483] on span at bounding box center [624, 482] width 116 height 33
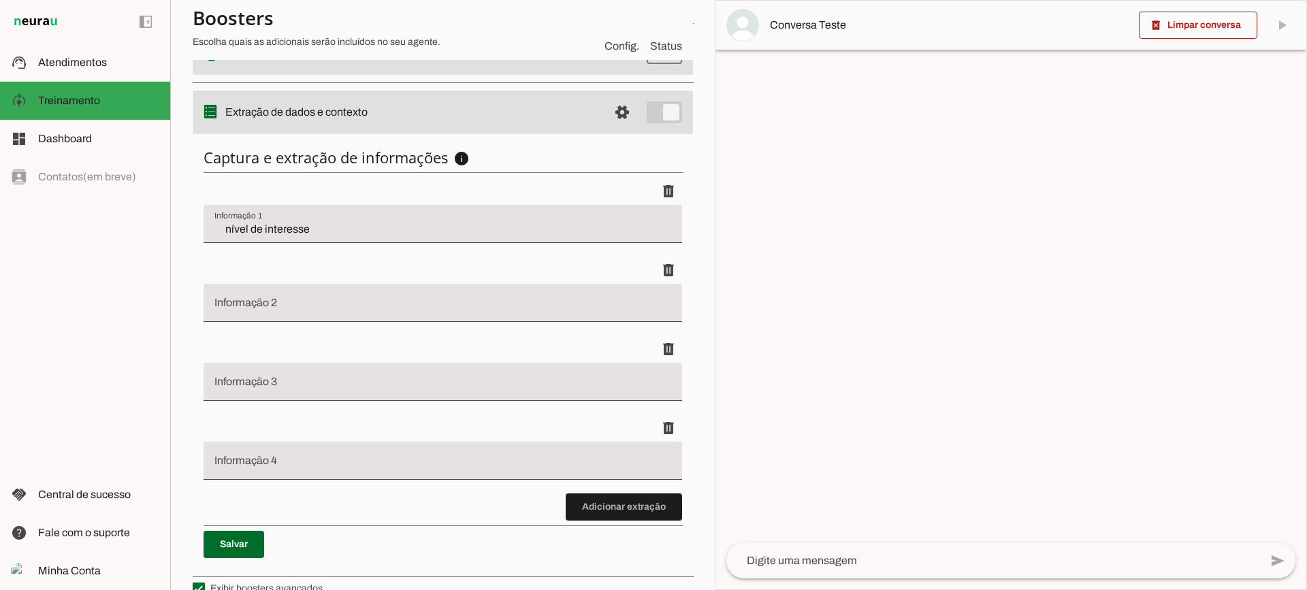
scroll to position [404, 0]
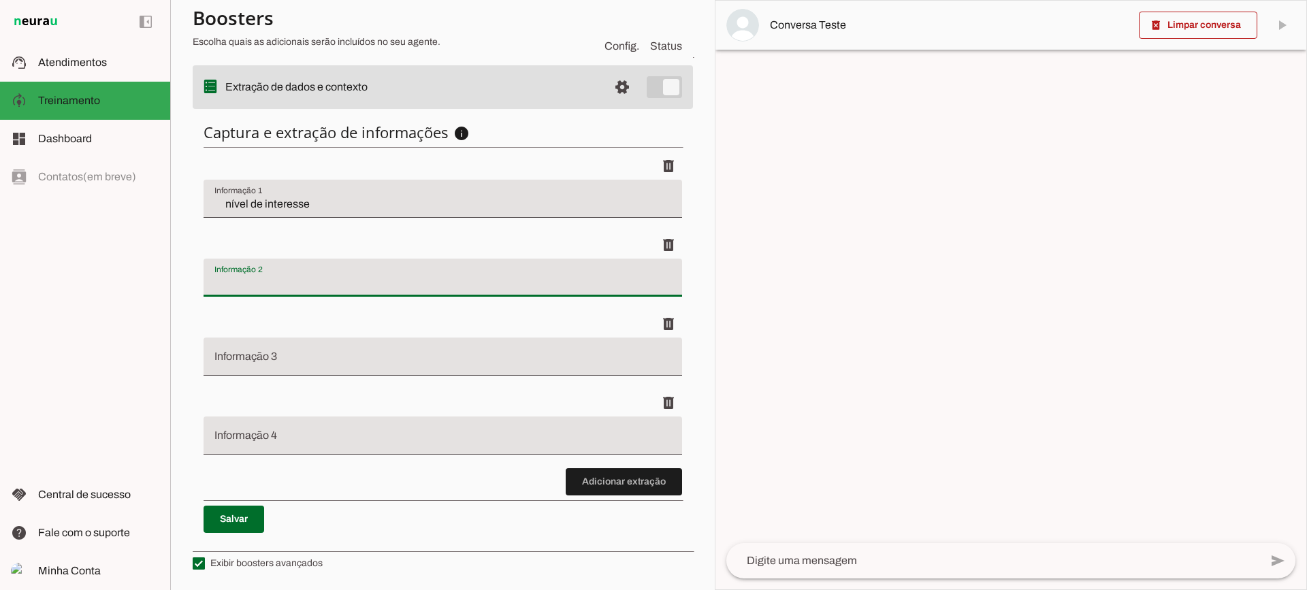
drag, startPoint x: 261, startPoint y: 276, endPoint x: 274, endPoint y: 313, distance: 39.2
click at [261, 276] on input "Informação 2" at bounding box center [442, 283] width 457 height 16
click at [101, 48] on md-item "support_agent Atendimentos Atendimentos" at bounding box center [85, 63] width 170 height 38
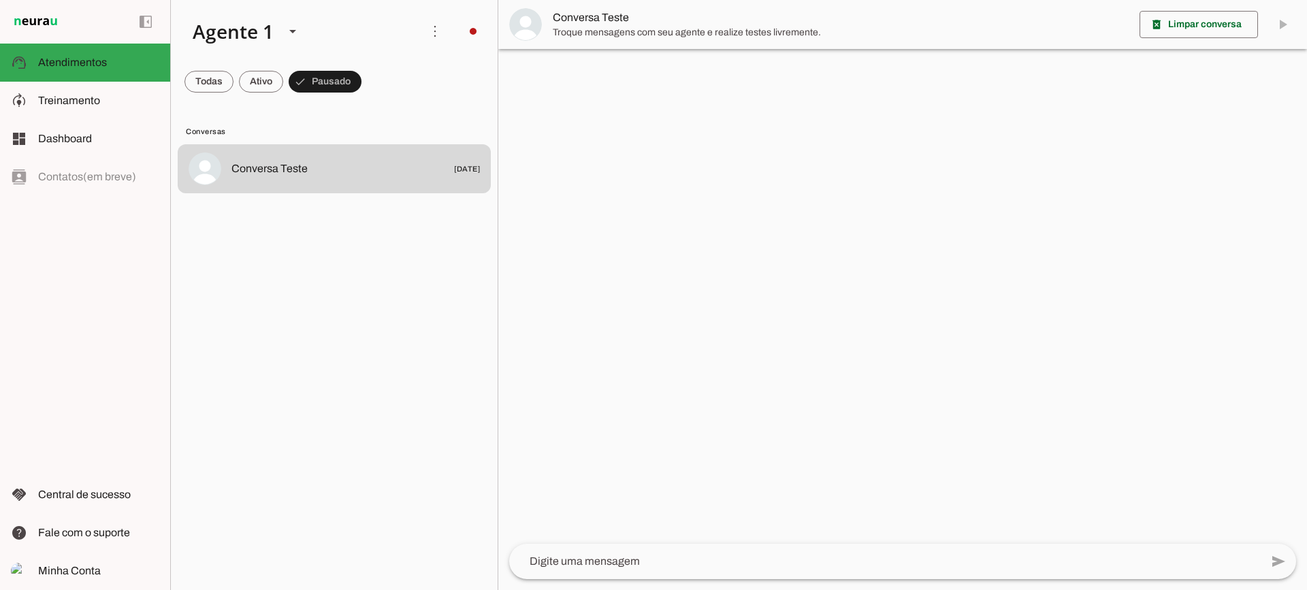
click at [589, 24] on span "Conversa Teste" at bounding box center [841, 18] width 576 height 16
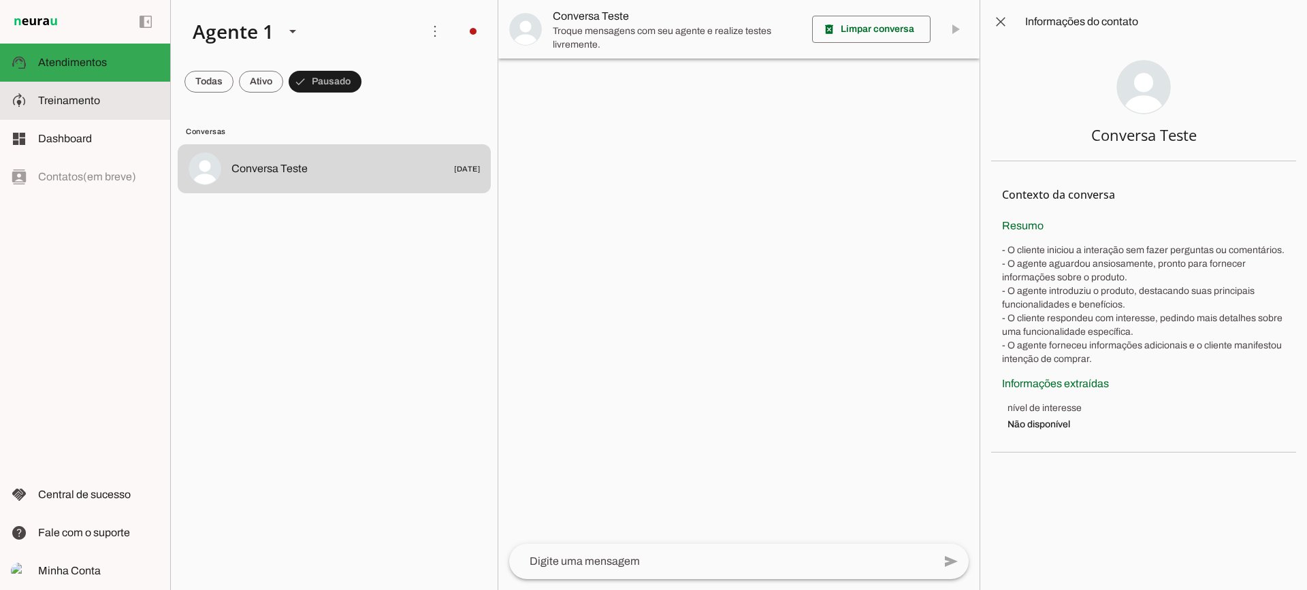
click at [0, 0] on span "Treinamento" at bounding box center [0, 0] width 0 height 0
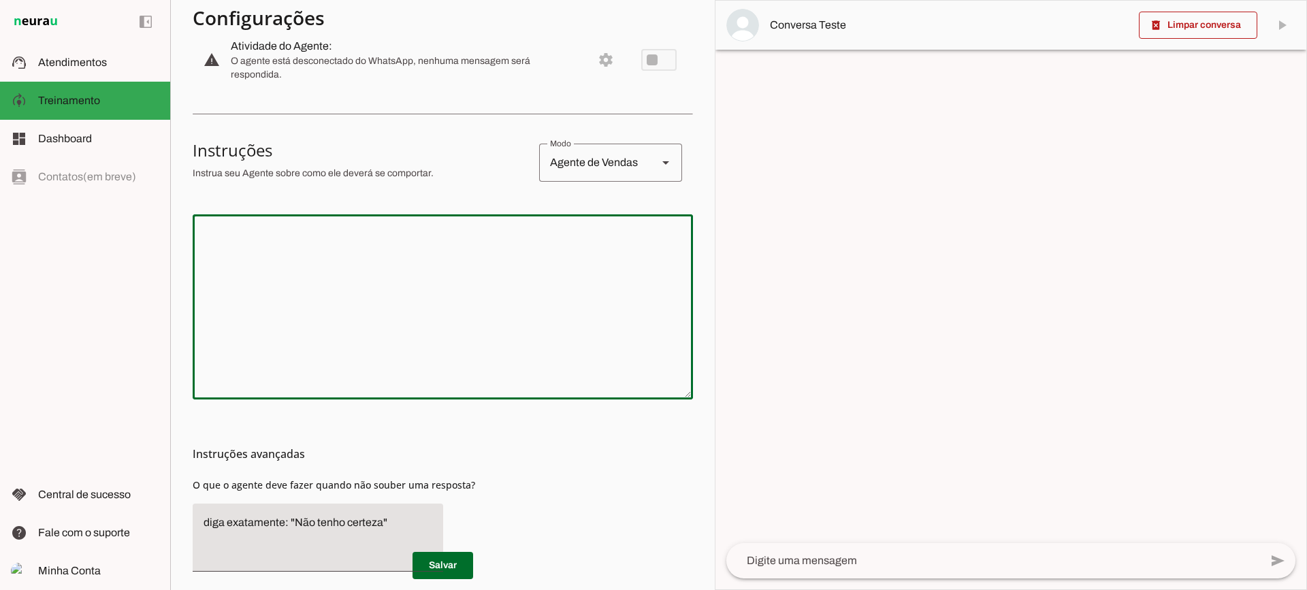
click at [348, 299] on textarea at bounding box center [443, 306] width 500 height 163
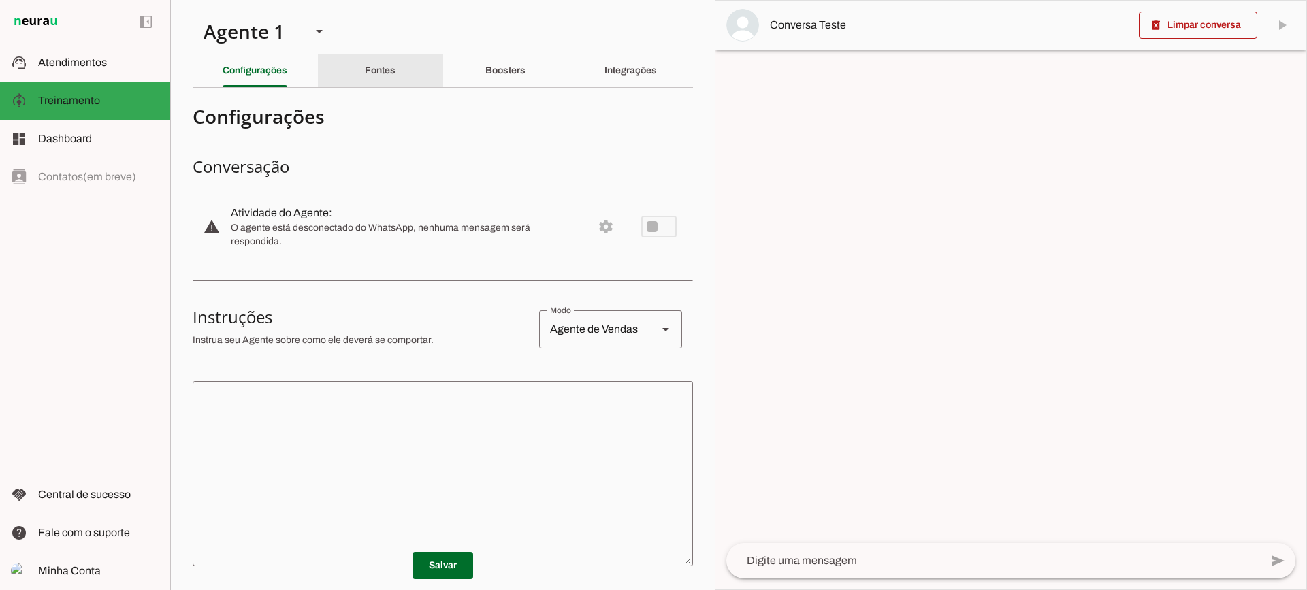
click at [365, 80] on div "Fontes" at bounding box center [380, 70] width 31 height 33
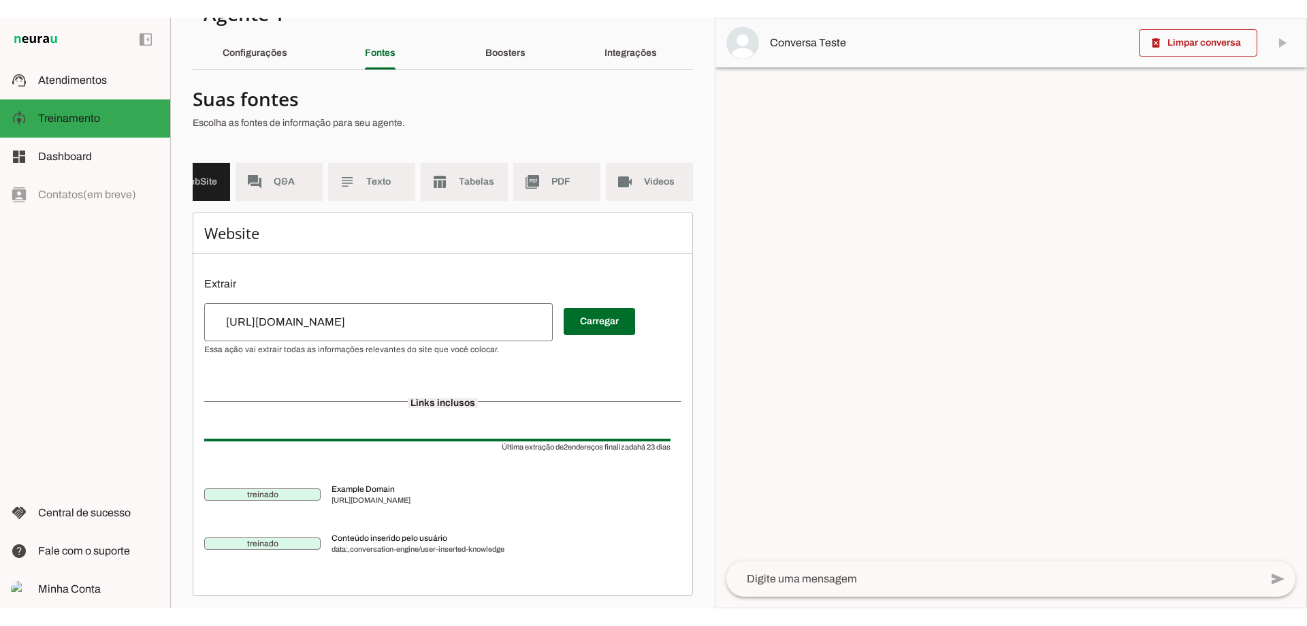
scroll to position [50, 0]
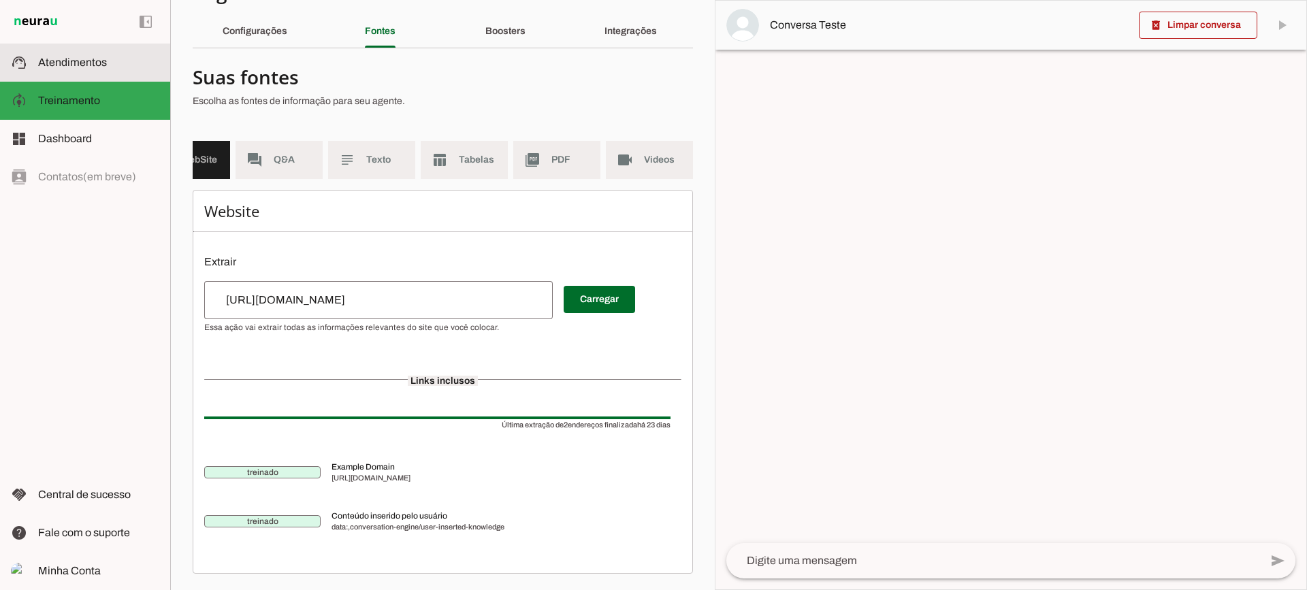
click at [66, 71] on md-item "support_agent Atendimentos Atendimentos" at bounding box center [85, 63] width 170 height 38
